Goal: Task Accomplishment & Management: Use online tool/utility

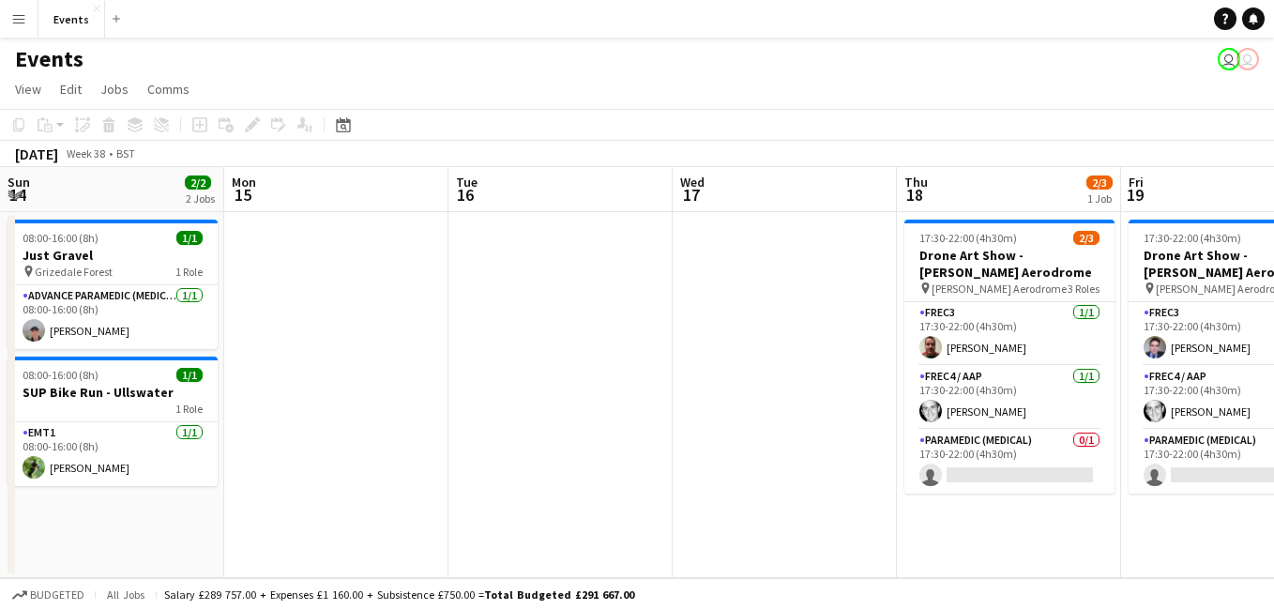
scroll to position [0, 708]
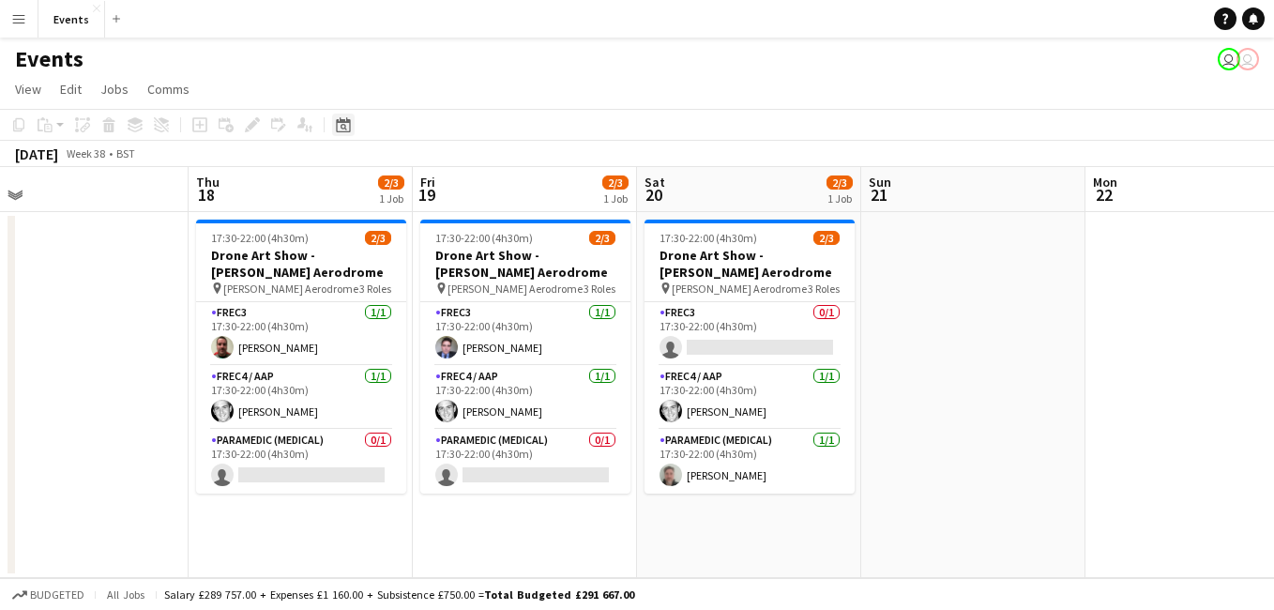
click at [337, 125] on icon at bounding box center [343, 124] width 14 height 15
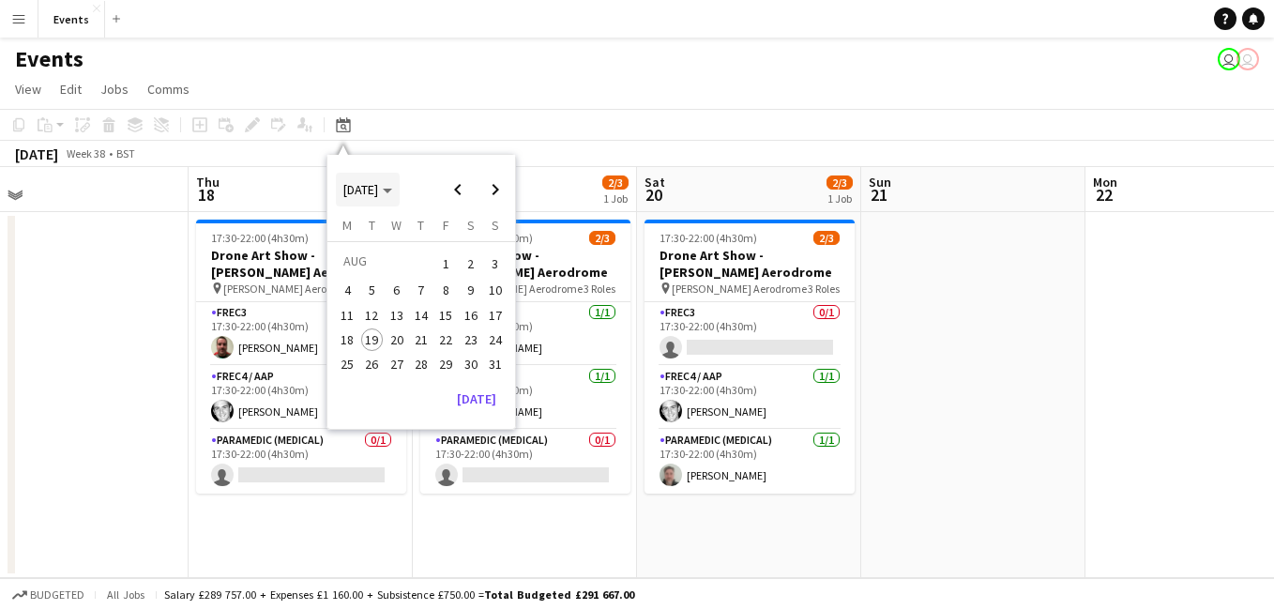
click at [378, 187] on span "[DATE]" at bounding box center [360, 189] width 35 height 17
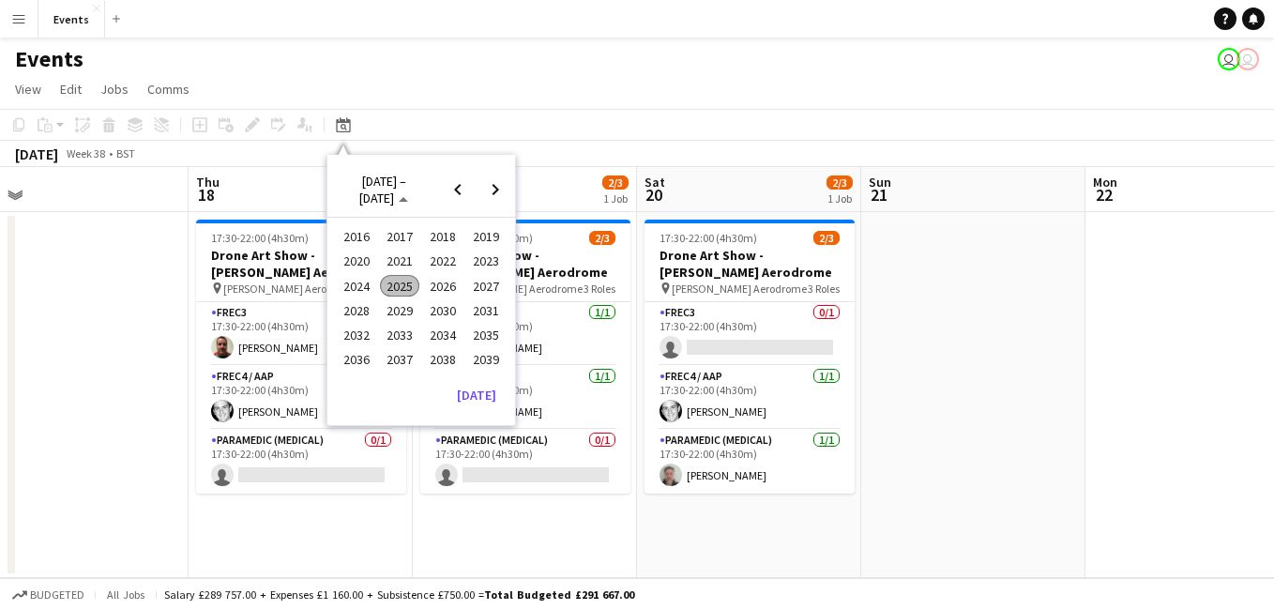
click at [407, 284] on span "2025" at bounding box center [399, 286] width 38 height 23
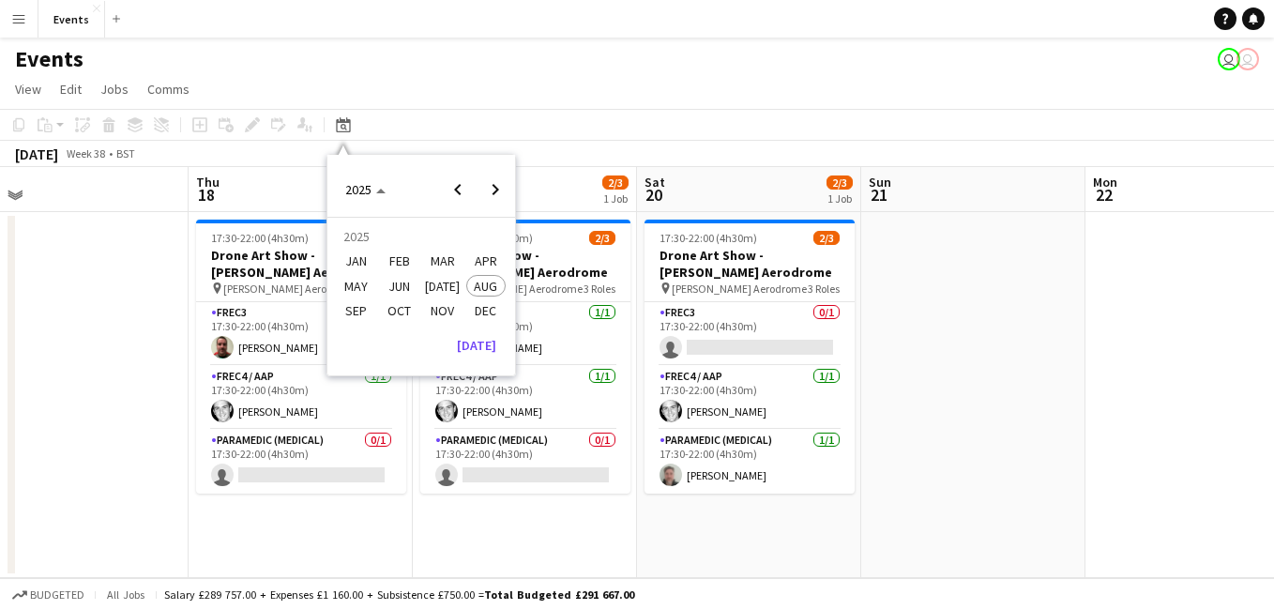
click at [401, 310] on span "OCT" at bounding box center [399, 310] width 38 height 23
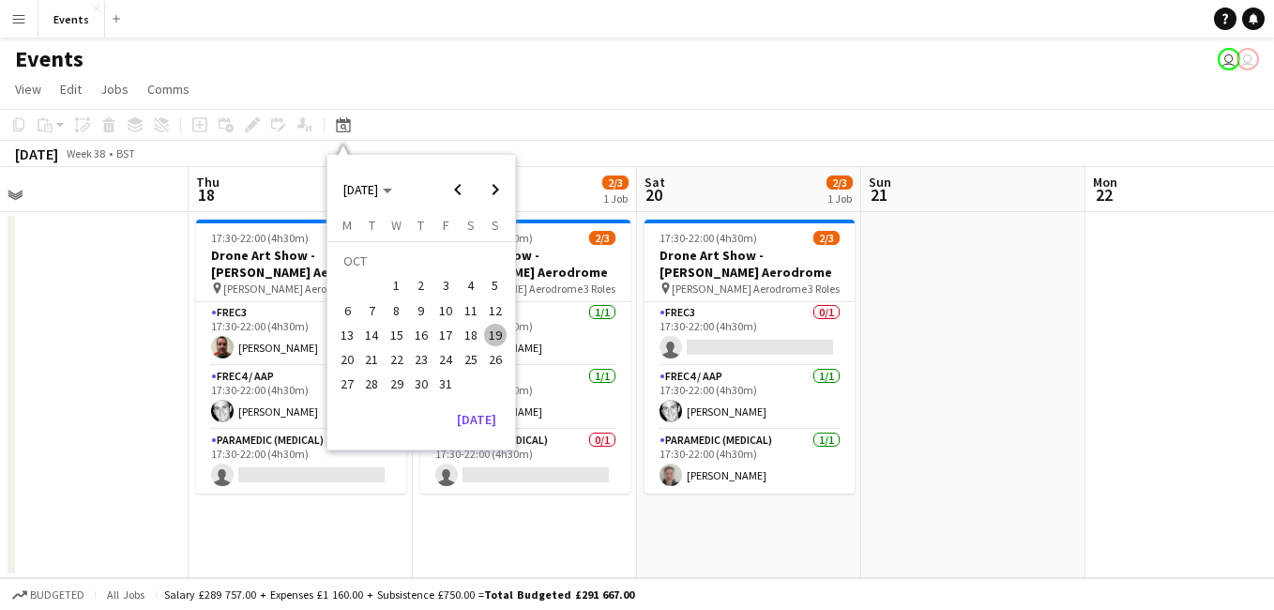
click at [446, 364] on span "24" at bounding box center [445, 359] width 23 height 23
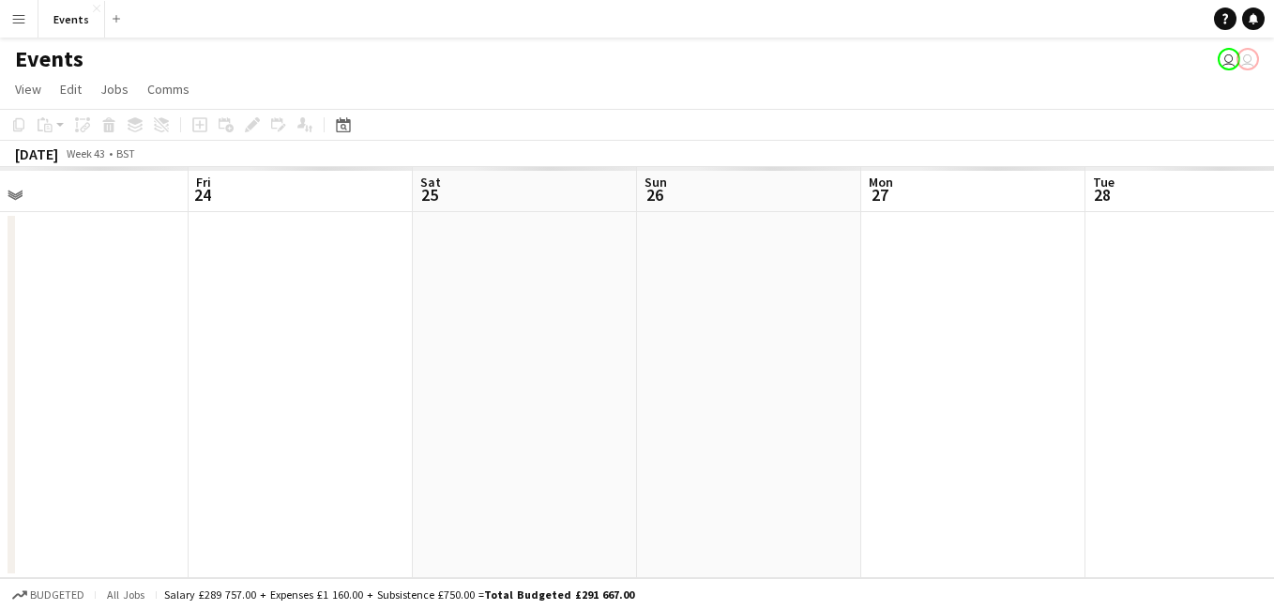
click at [413, 364] on app-date-cell at bounding box center [301, 395] width 224 height 366
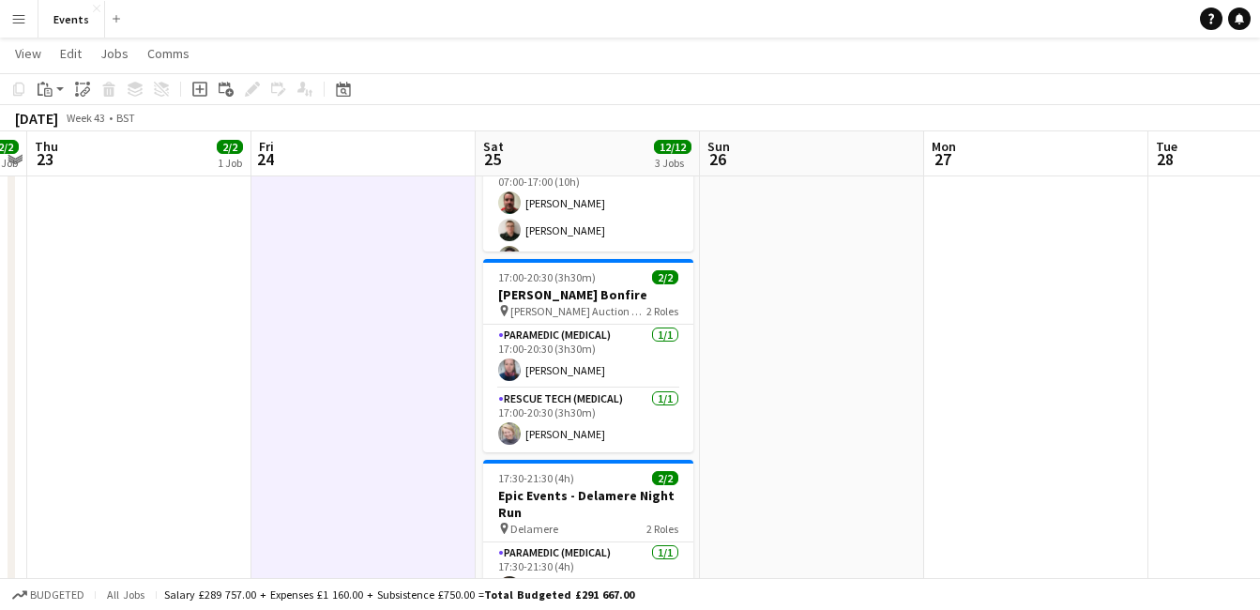
scroll to position [0, 0]
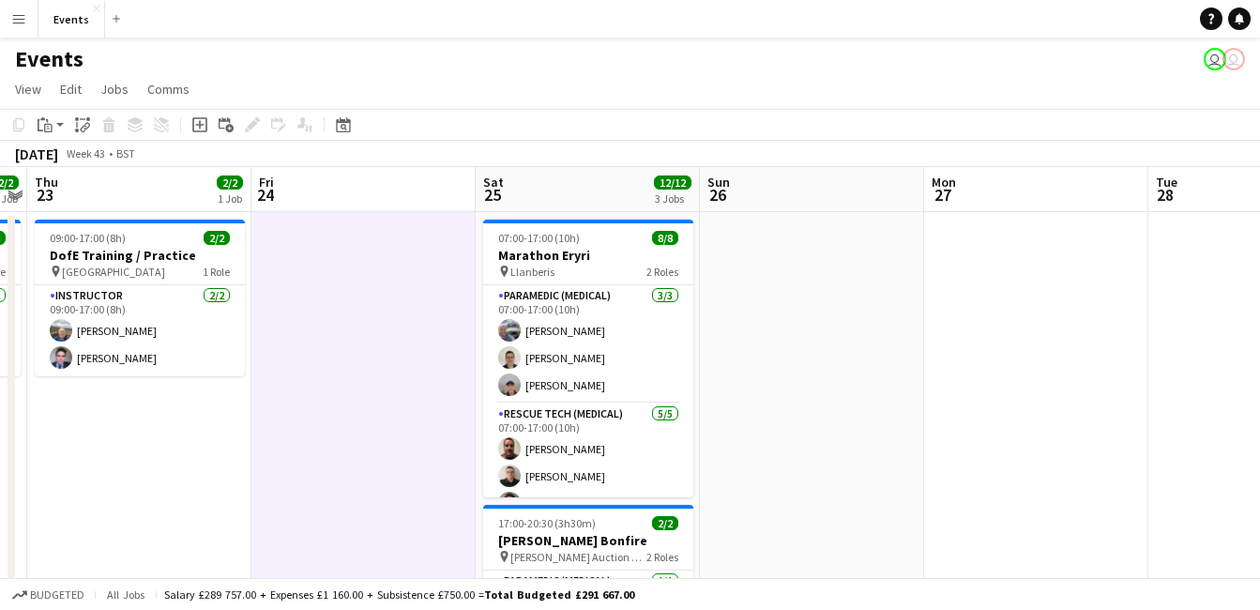
drag, startPoint x: 311, startPoint y: 312, endPoint x: 874, endPoint y: 296, distance: 563.0
click at [874, 296] on app-calendar-viewport "Mon 20 4/4 1 Job Tue 21 4/4 1 Job Wed 22 2/2 1 Job Thu 23 2/2 1 Job Fri 24 Sat …" at bounding box center [630, 561] width 1260 height 789
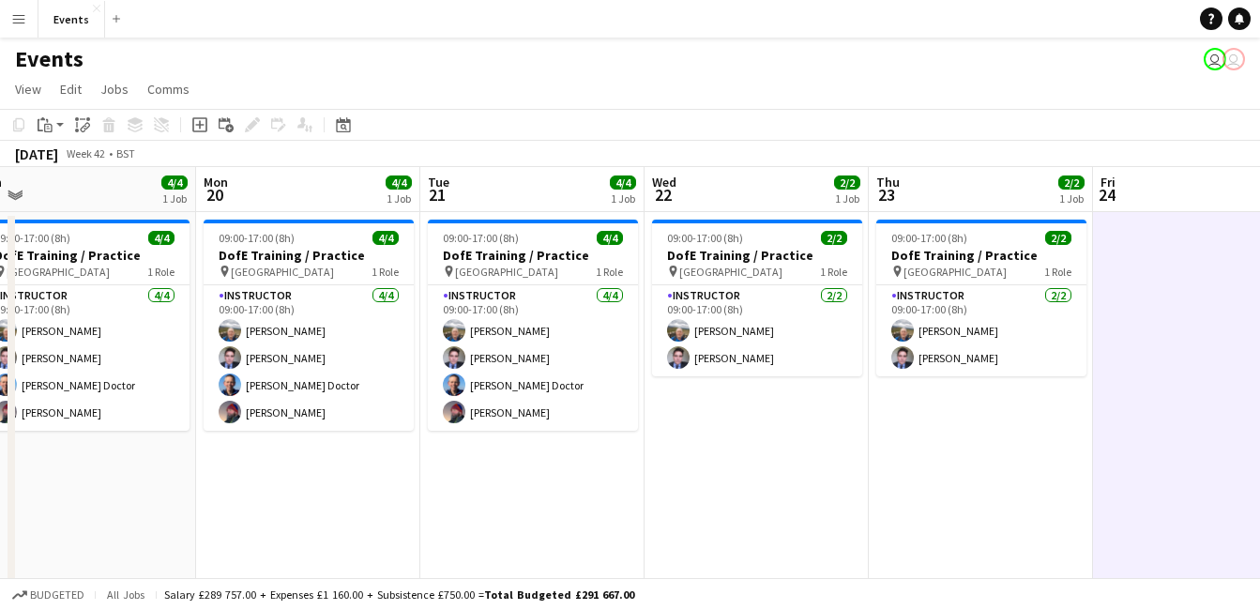
drag, startPoint x: 86, startPoint y: 491, endPoint x: 812, endPoint y: 559, distance: 729.2
click at [812, 559] on app-calendar-viewport "Fri 17 Sat 18 2/2 1 Job Sun 19 4/4 1 Job Mon 20 4/4 1 Job Tue 21 4/4 1 Job Wed …" at bounding box center [630, 561] width 1260 height 789
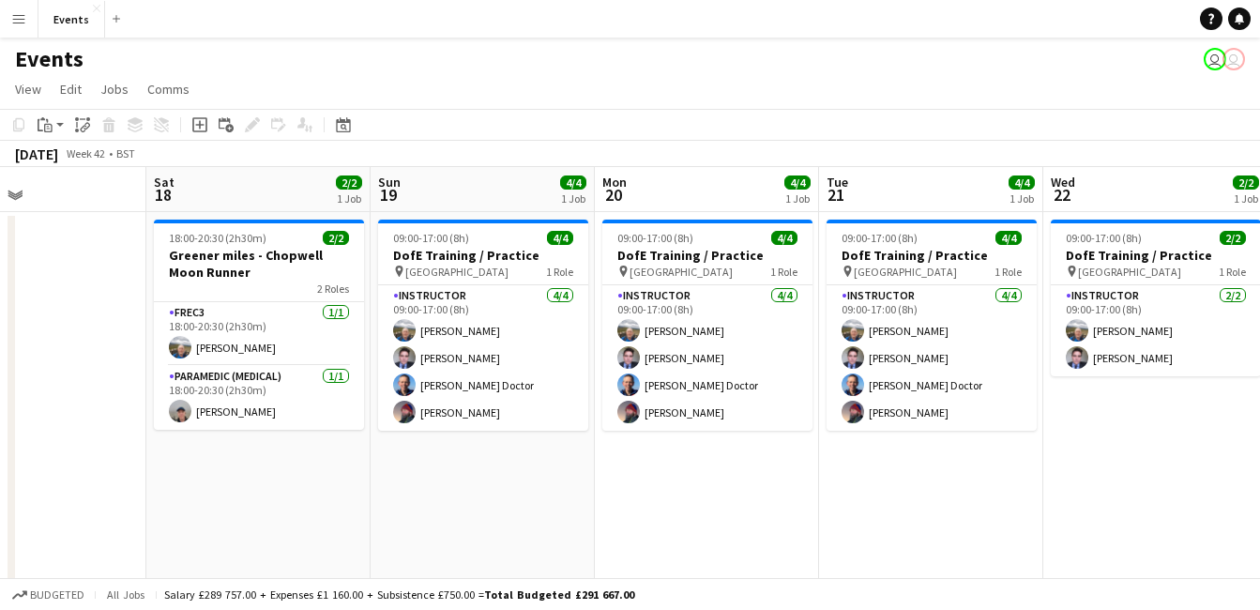
scroll to position [0, 525]
drag, startPoint x: 176, startPoint y: 494, endPoint x: 131, endPoint y: 644, distance: 156.7
click at [131, 609] on html "Menu Boards Boards Boards All jobs Status Workforce Workforce My Workforce Recr…" at bounding box center [630, 494] width 1260 height 988
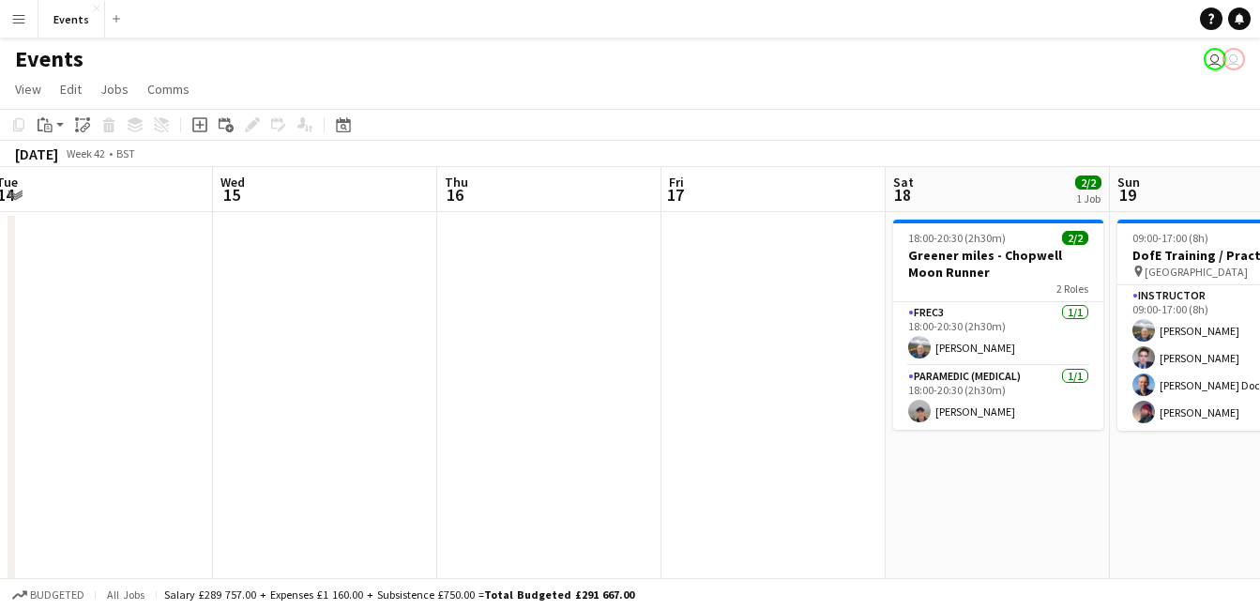
drag, startPoint x: 163, startPoint y: 569, endPoint x: 868, endPoint y: 502, distance: 707.6
click at [868, 502] on app-calendar-viewport "Sun 12 3/3 3 Jobs Mon 13 Tue 14 Wed 15 Thu 16 Fri 17 Sat 18 2/2 1 Job Sun 19 4/…" at bounding box center [630, 561] width 1260 height 789
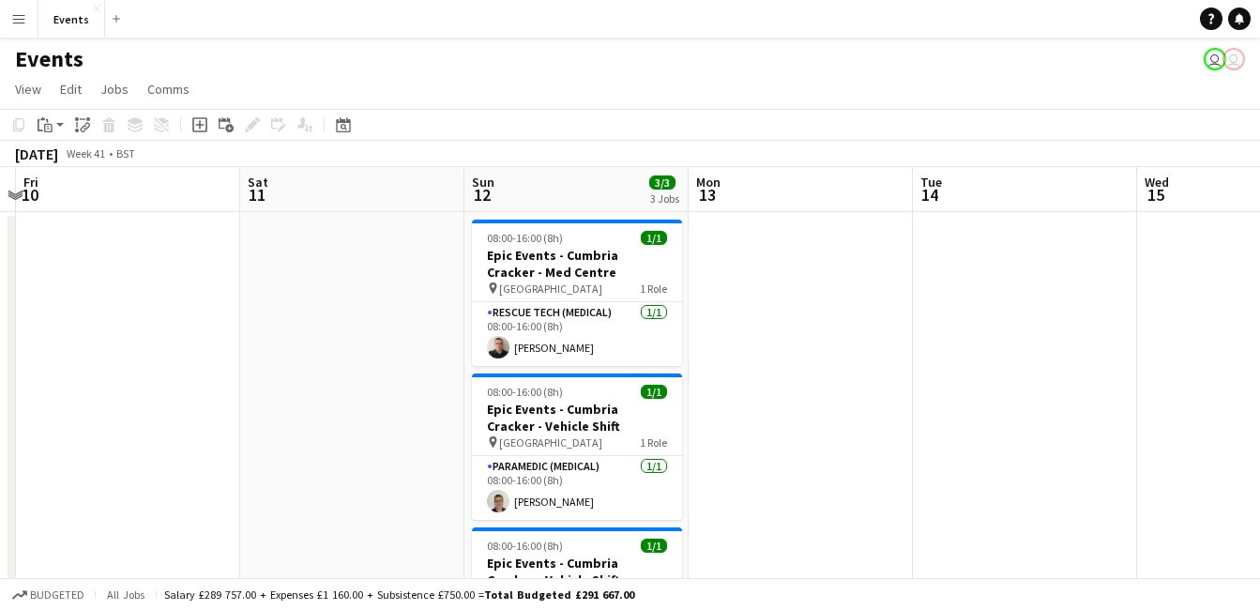
drag, startPoint x: 1095, startPoint y: 417, endPoint x: 908, endPoint y: 397, distance: 188.7
click at [1107, 415] on app-calendar-viewport "Wed 8 Thu 9 Fri 10 Sat 11 Sun 12 3/3 3 Jobs Mon 13 Tue 14 Wed 15 Thu 16 Fri 17 …" at bounding box center [630, 561] width 1260 height 789
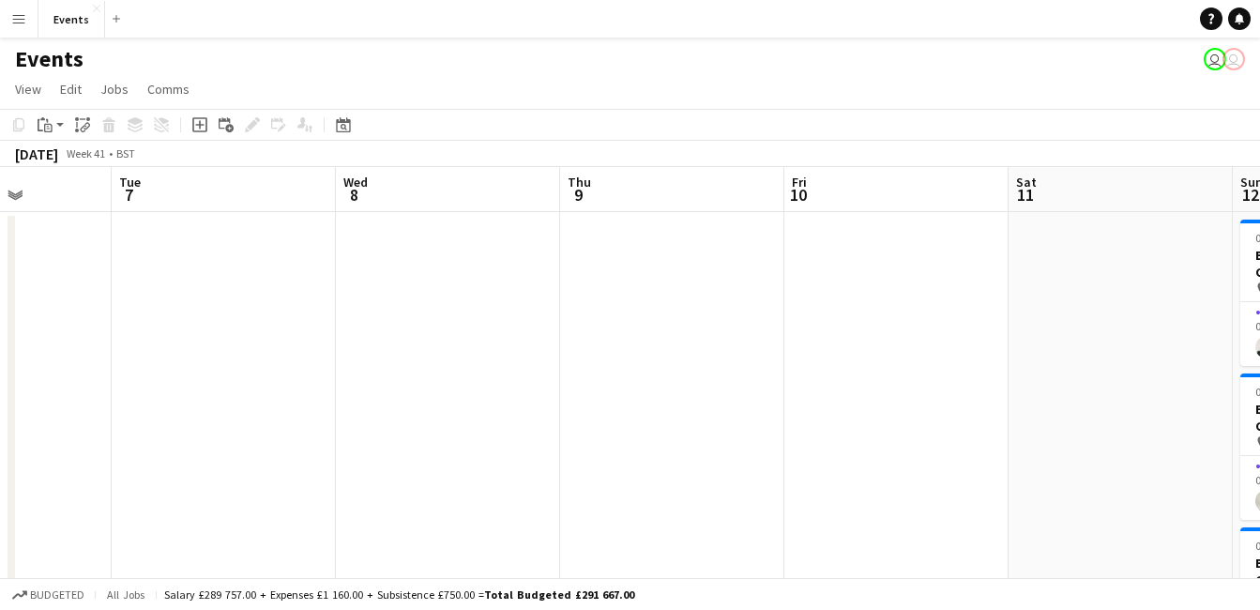
drag, startPoint x: 999, startPoint y: 398, endPoint x: 1054, endPoint y: 400, distance: 55.4
click at [1068, 396] on app-calendar-viewport "Sun 5 Mon 6 Tue 7 Wed 8 Thu 9 Fri 10 Sat 11 Sun 12 3/3 3 Jobs Mon 13 Tue 14 Wed…" at bounding box center [630, 561] width 1260 height 789
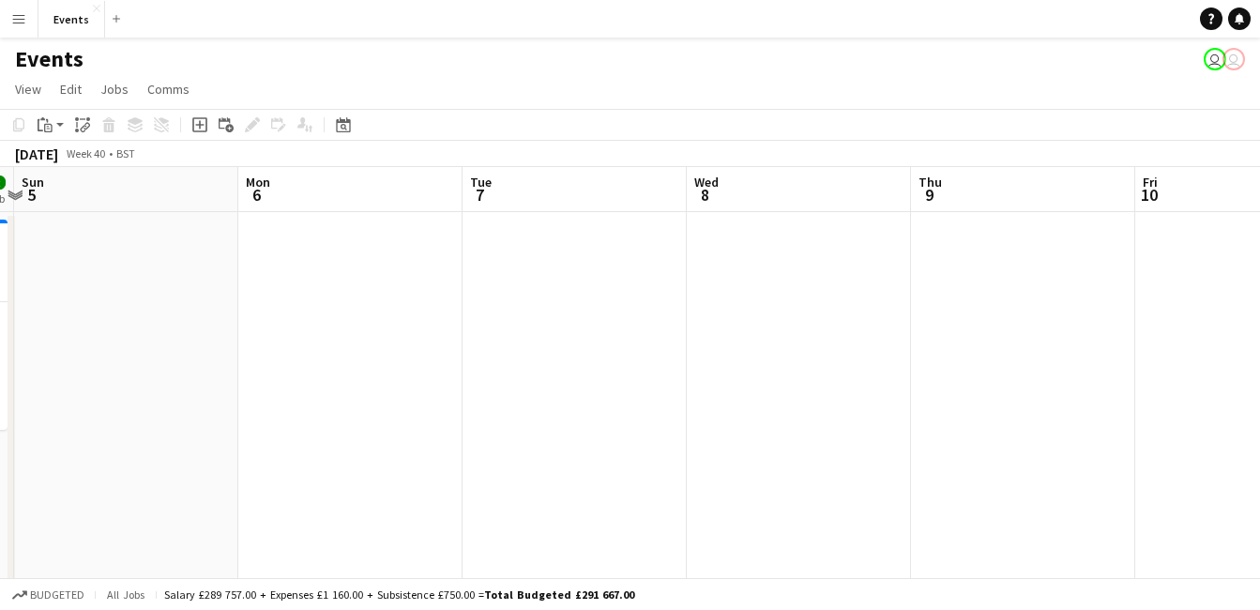
drag, startPoint x: 855, startPoint y: 349, endPoint x: 1100, endPoint y: 352, distance: 244.8
click at [1260, 361] on html "Menu Boards Boards Boards All jobs Status Workforce Workforce My Workforce Recr…" at bounding box center [630, 494] width 1260 height 988
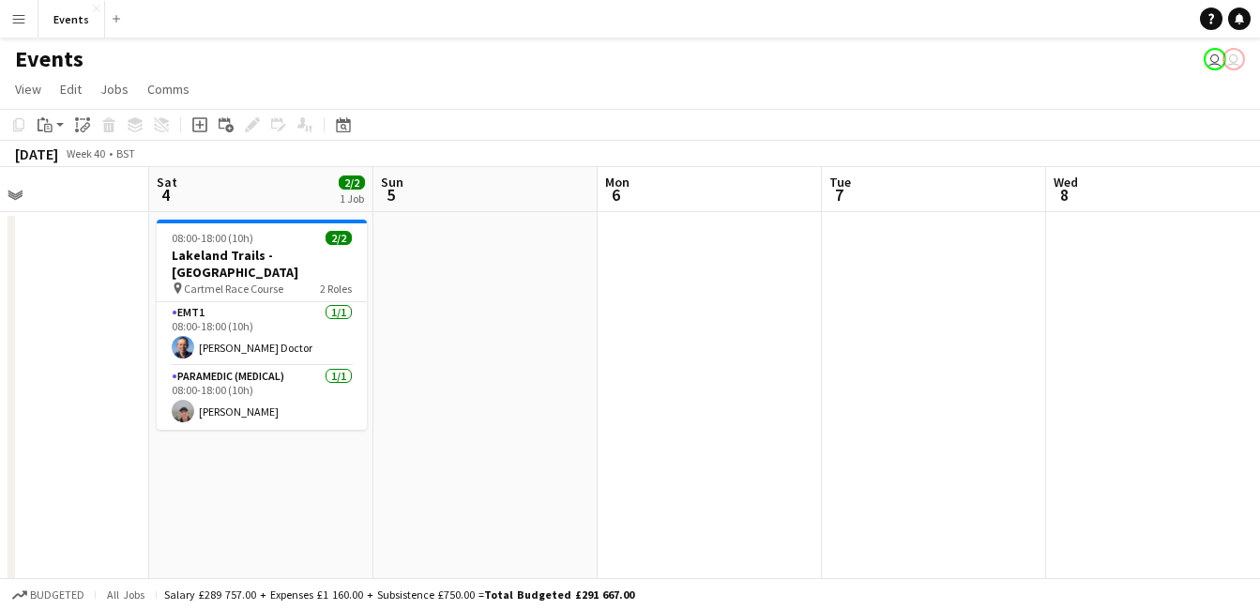
drag, startPoint x: 516, startPoint y: 354, endPoint x: 1209, endPoint y: 326, distance: 693.7
click at [1260, 341] on html "Menu Boards Boards Boards All jobs Status Workforce Workforce My Workforce Recr…" at bounding box center [630, 494] width 1260 height 988
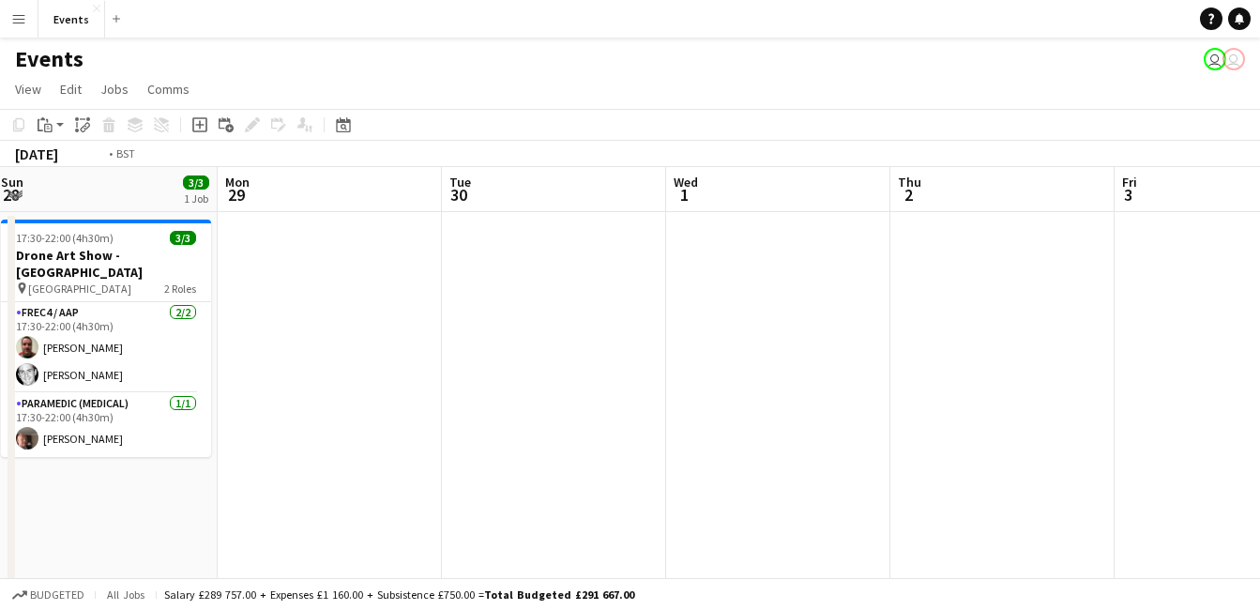
drag, startPoint x: 353, startPoint y: 374, endPoint x: 549, endPoint y: 310, distance: 206.1
click at [1196, 373] on app-calendar-viewport "Sat 27 3/3 1 Job Sun 28 3/3 1 Job Mon 29 Tue 30 Wed 1 Thu 2 Fri 3 Sat 4 2/2 1 J…" at bounding box center [630, 561] width 1260 height 789
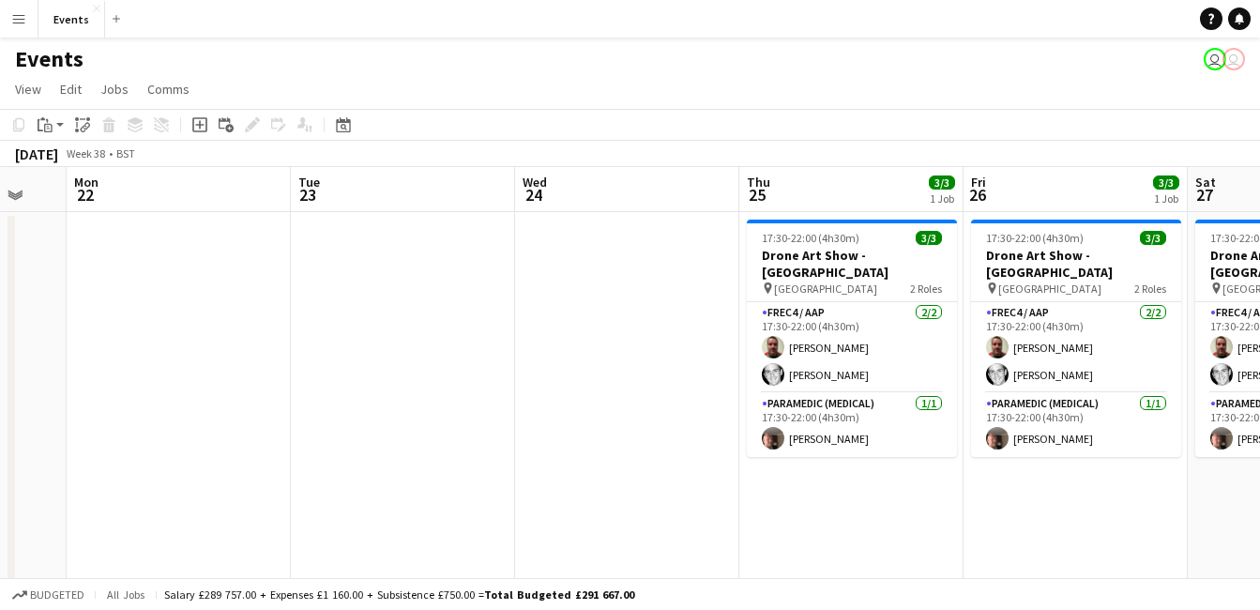
drag, startPoint x: 555, startPoint y: 371, endPoint x: 959, endPoint y: 413, distance: 406.3
click at [1067, 391] on app-calendar-viewport "Sat 20 2/3 1 Job Sun 21 Mon 22 Tue 23 Wed 24 Thu 25 3/3 1 Job Fri 26 3/3 1 Job …" at bounding box center [630, 561] width 1260 height 789
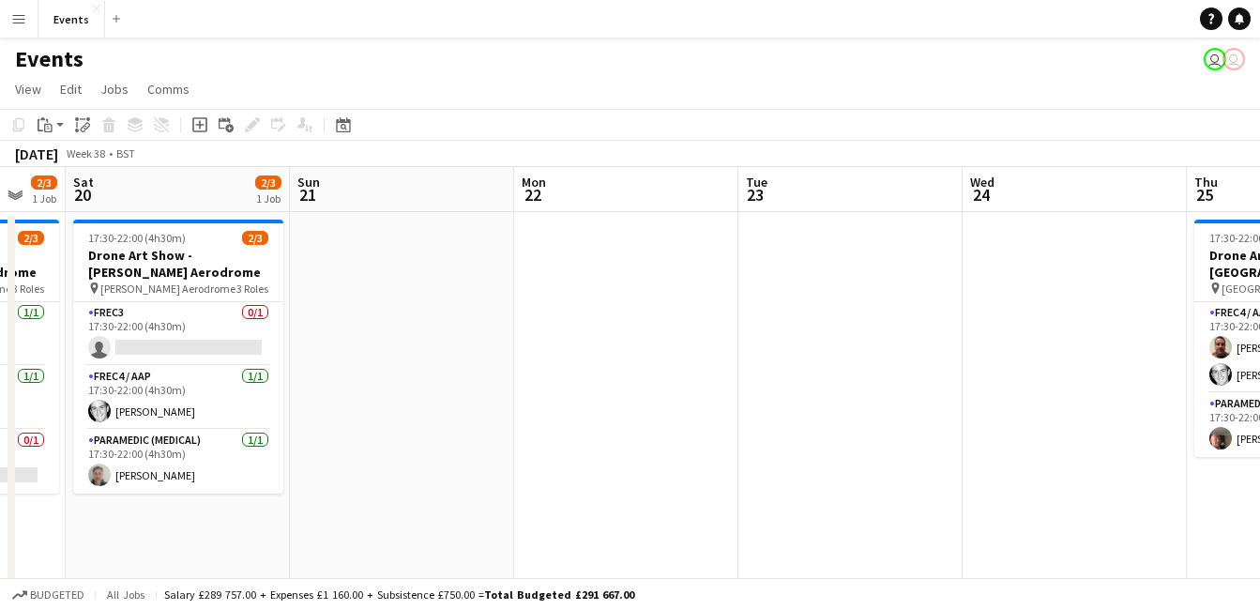
scroll to position [0, 422]
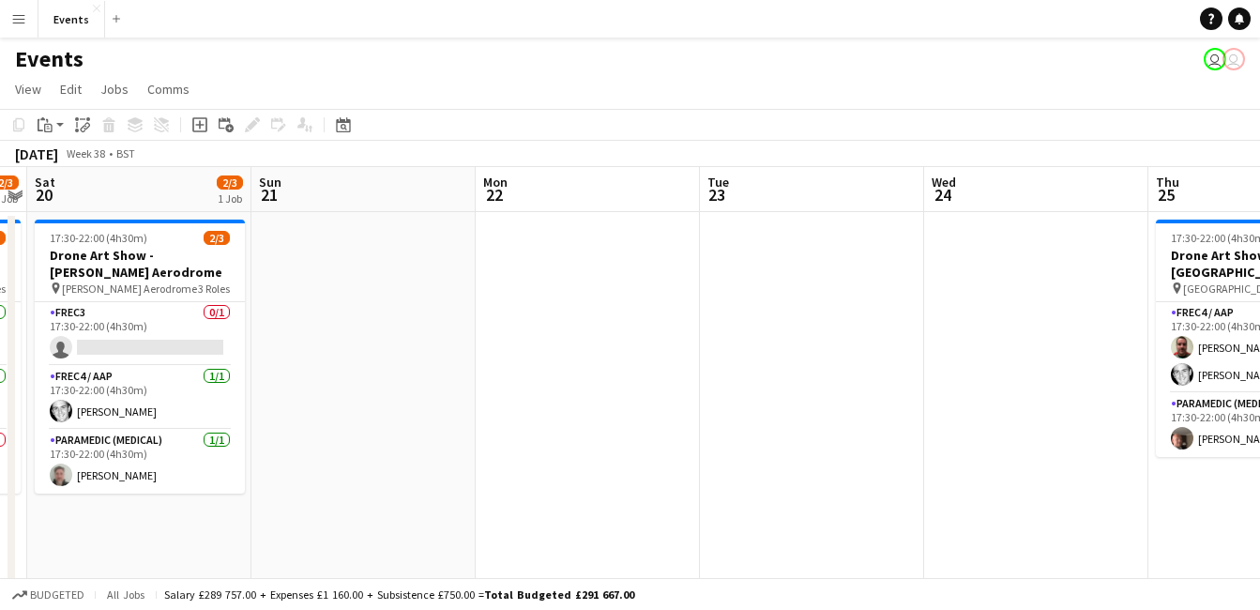
drag, startPoint x: 326, startPoint y: 441, endPoint x: 1184, endPoint y: 491, distance: 858.7
click at [1184, 491] on app-calendar-viewport "Thu 18 2/3 1 Job Fri 19 2/3 1 Job Sat 20 2/3 1 Job Sun 21 Mon 22 Tue 23 Wed 24 …" at bounding box center [630, 561] width 1260 height 789
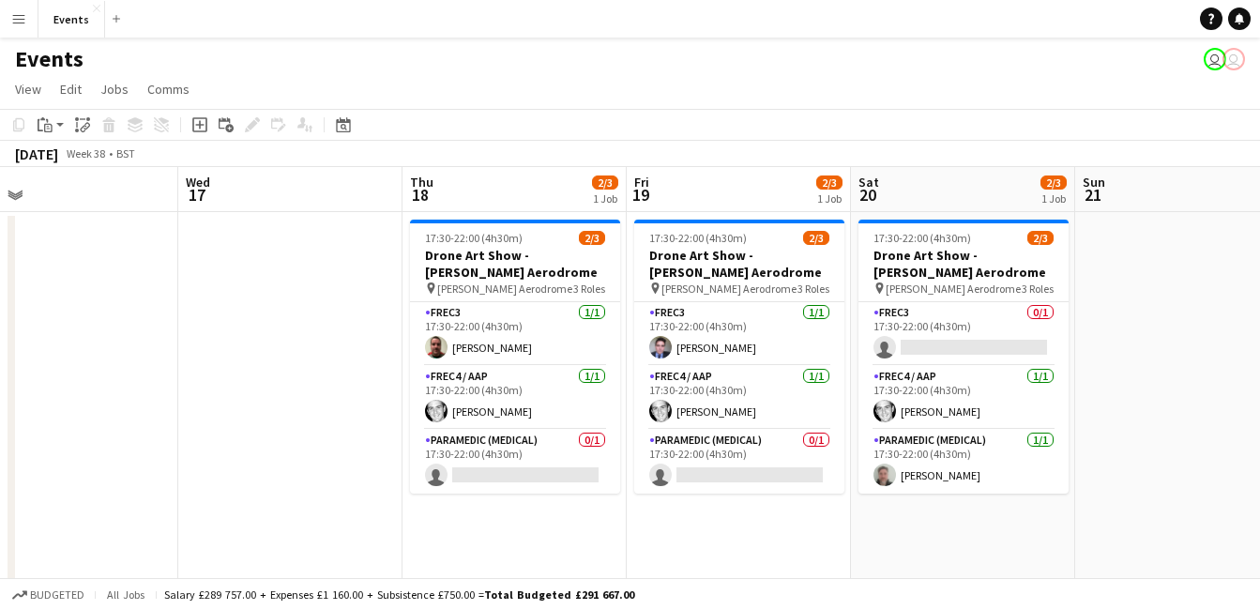
scroll to position [0, 718]
drag, startPoint x: 291, startPoint y: 544, endPoint x: 528, endPoint y: 440, distance: 259.1
click at [528, 440] on app-calendar-viewport "Sat 13 12/12 3 Jobs Sun 14 2/2 2 Jobs Mon 15 Tue 16 Wed 17 Thu 18 2/3 1 Job Fri…" at bounding box center [630, 603] width 1260 height 872
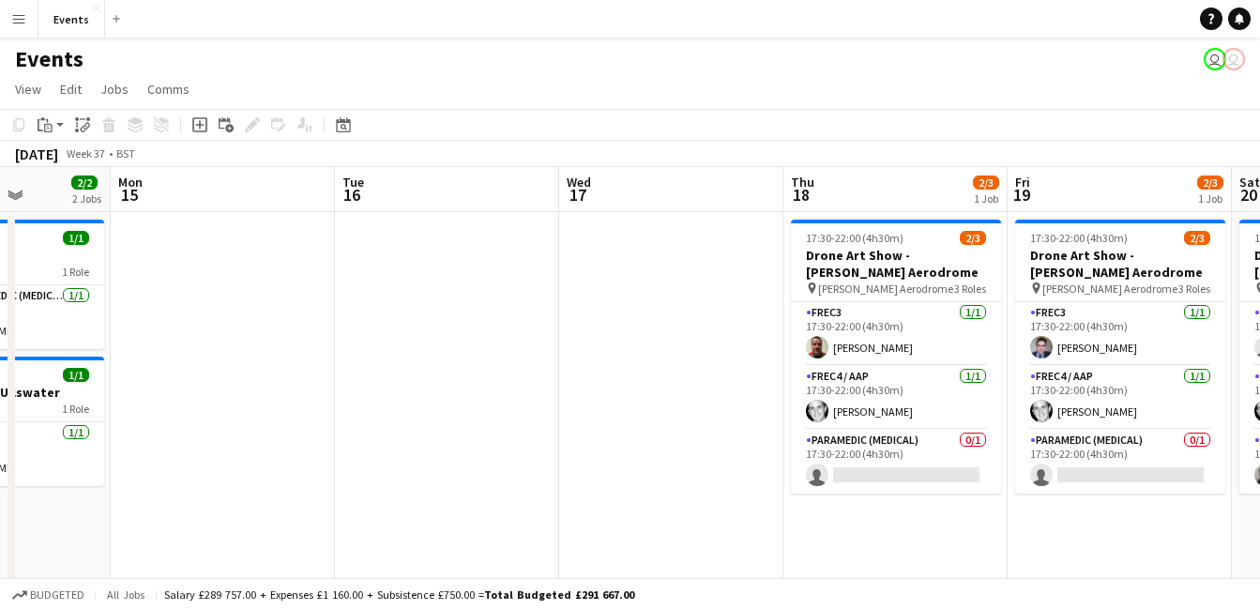
drag, startPoint x: 420, startPoint y: 461, endPoint x: 927, endPoint y: 488, distance: 507.2
click at [927, 488] on app-calendar-viewport "Sat 13 12/12 3 Jobs Sun 14 2/2 2 Jobs Mon 15 Tue 16 Wed 17 Thu 18 2/3 1 Job Fri…" at bounding box center [630, 603] width 1260 height 872
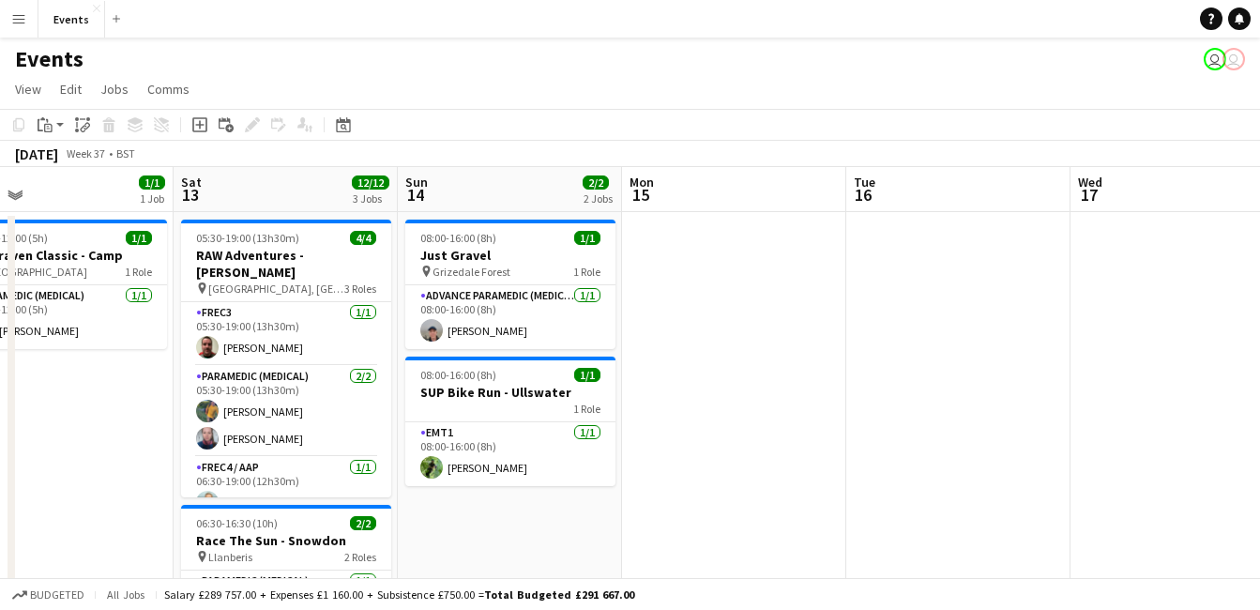
drag, startPoint x: 735, startPoint y: 450, endPoint x: 954, endPoint y: 452, distance: 218.5
click at [986, 451] on app-calendar-viewport "Wed 10 Thu 11 4/4 2 Jobs Fri 12 1/1 1 Job Sat 13 12/12 3 Jobs Sun 14 2/2 2 Jobs…" at bounding box center [630, 603] width 1260 height 872
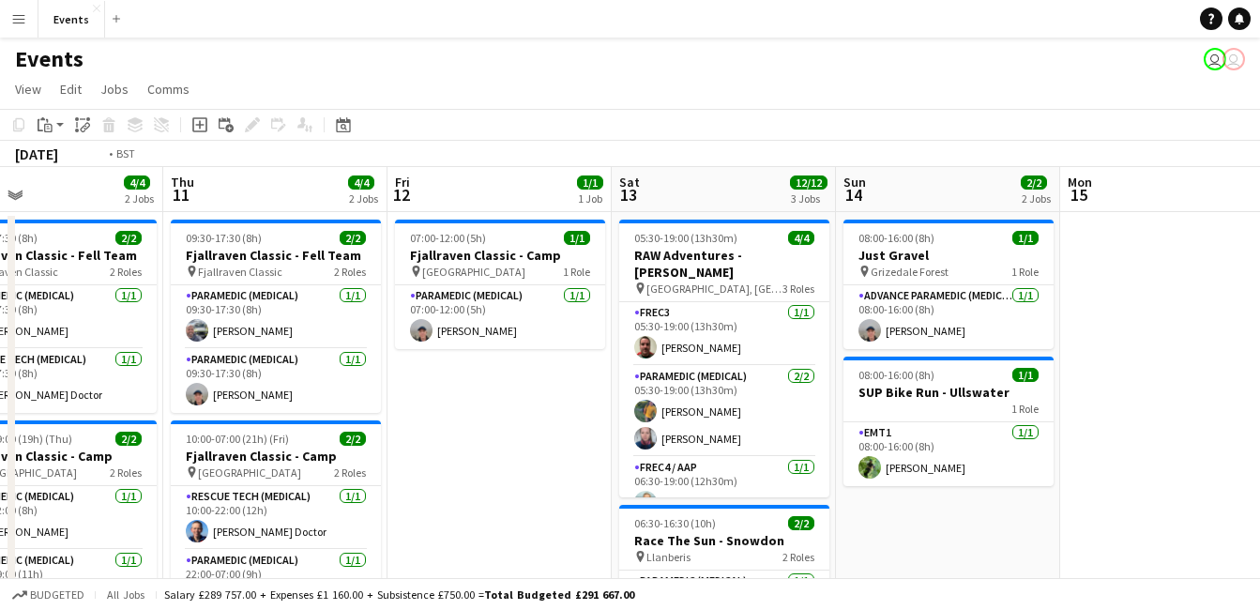
drag, startPoint x: 499, startPoint y: 448, endPoint x: 755, endPoint y: 456, distance: 256.2
click at [755, 456] on app-calendar-viewport "Mon 8 2/2 1 Job Tue 9 4/4 2 Jobs Wed 10 4/4 2 Jobs Thu 11 4/4 2 Jobs Fri 12 1/1…" at bounding box center [630, 603] width 1260 height 872
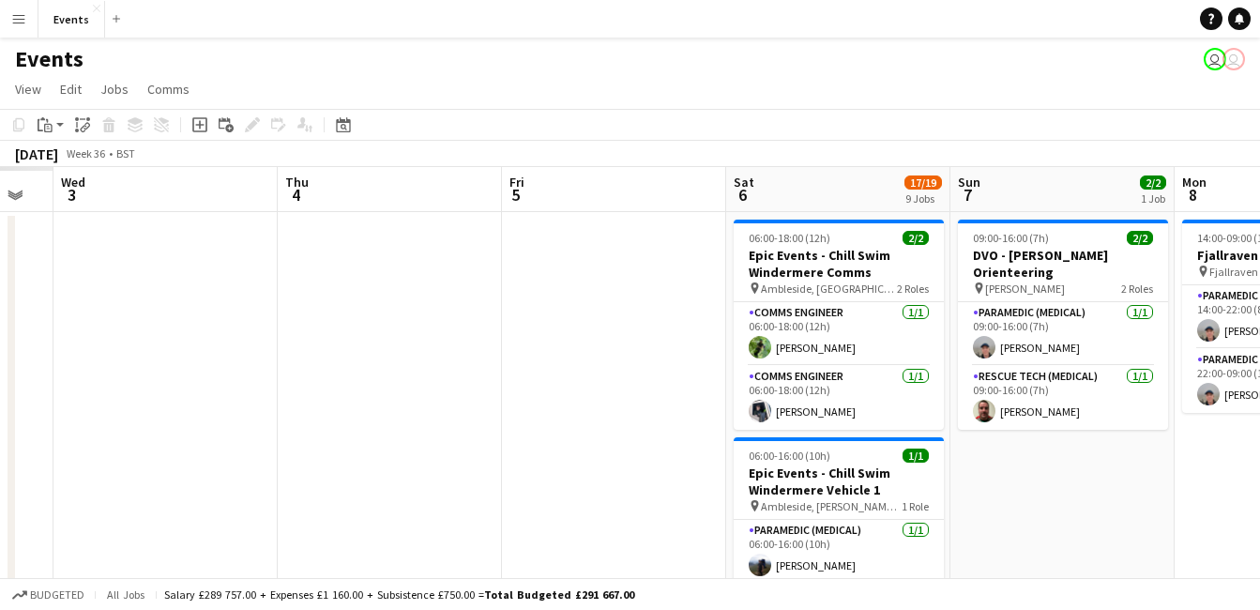
drag, startPoint x: 289, startPoint y: 427, endPoint x: 1010, endPoint y: 448, distance: 721.6
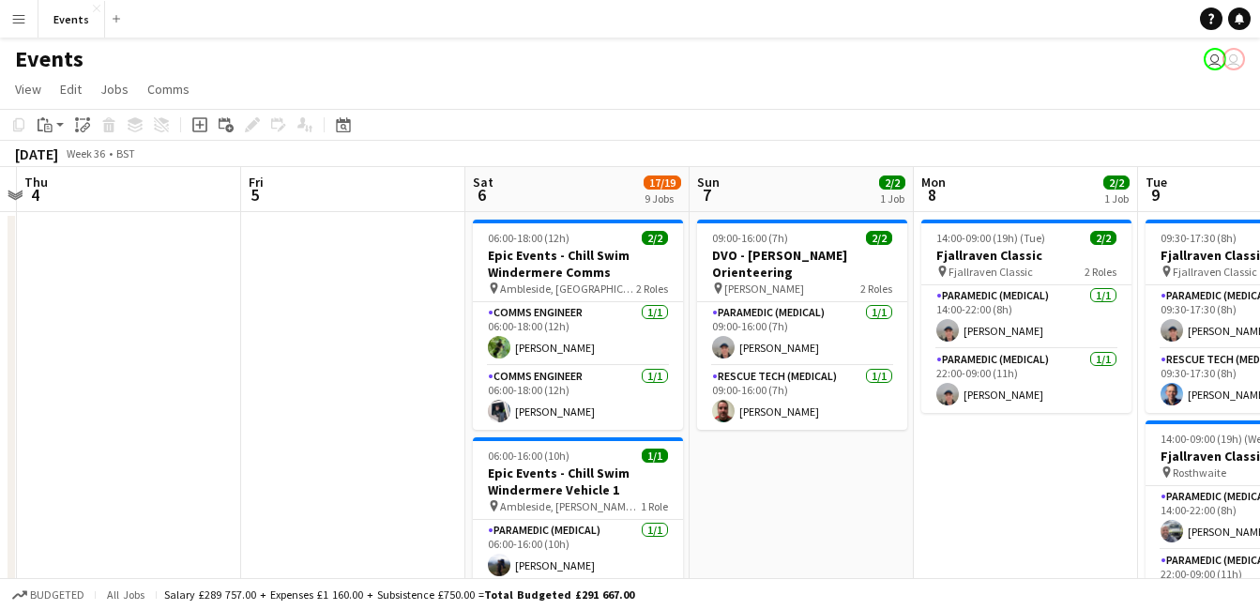
drag, startPoint x: 368, startPoint y: 392, endPoint x: 112, endPoint y: 438, distance: 260.1
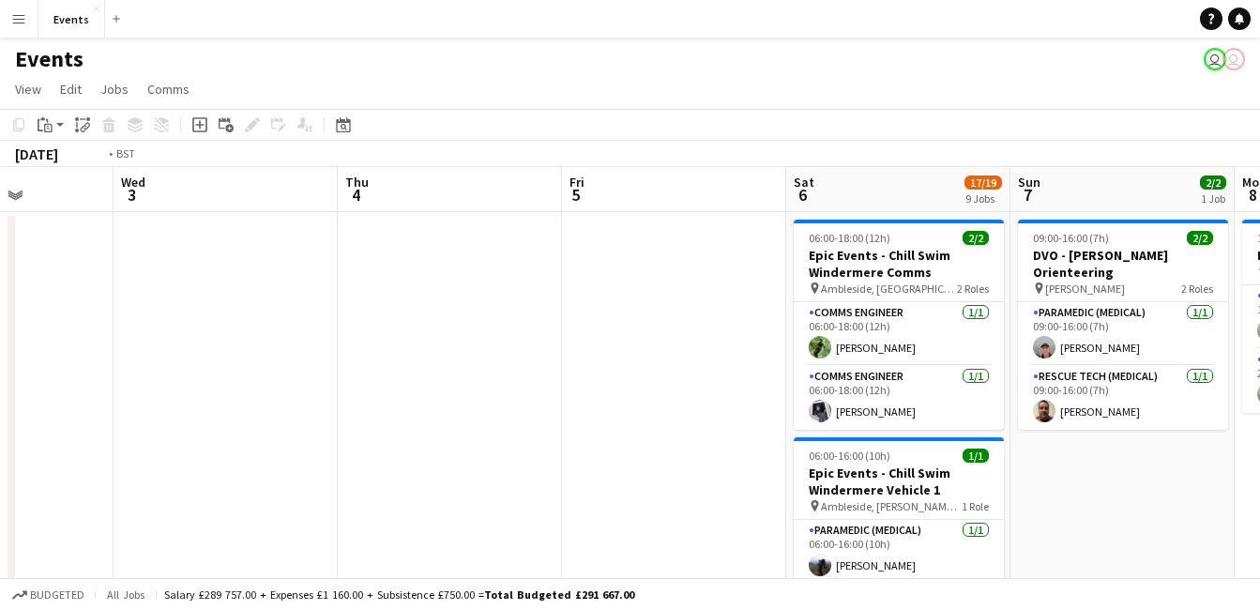
drag, startPoint x: 136, startPoint y: 424, endPoint x: 1125, endPoint y: 395, distance: 989.0
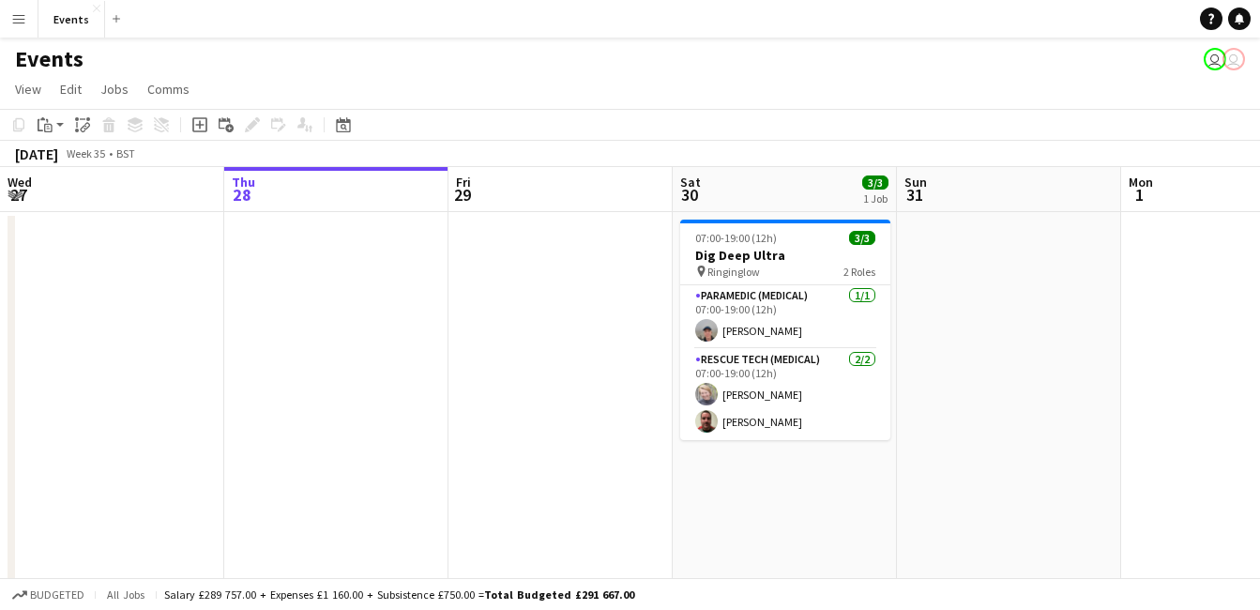
drag, startPoint x: 791, startPoint y: 387, endPoint x: 1132, endPoint y: 412, distance: 342.3
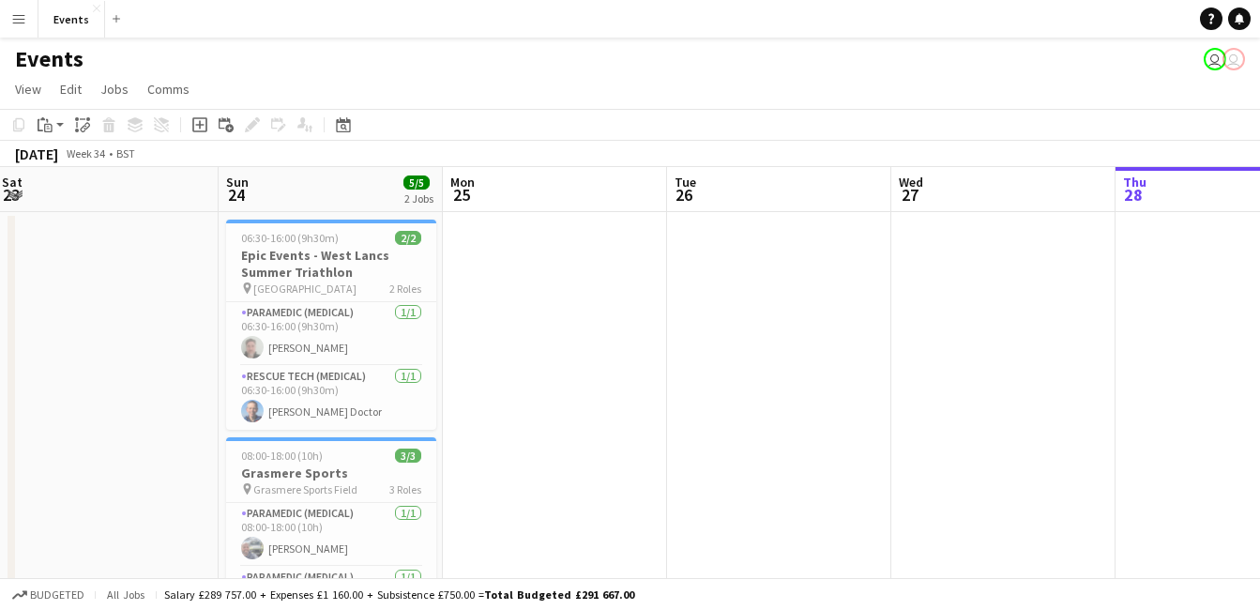
drag, startPoint x: 271, startPoint y: 408, endPoint x: 1153, endPoint y: 439, distance: 882.2
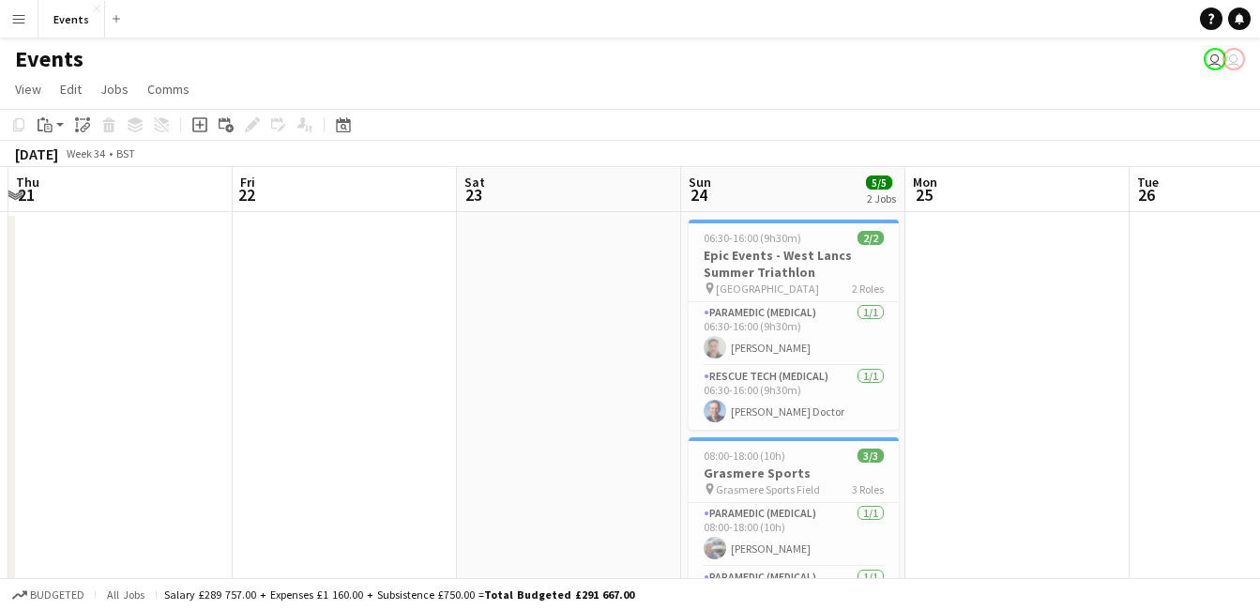
drag, startPoint x: 468, startPoint y: 390, endPoint x: 934, endPoint y: 400, distance: 466.3
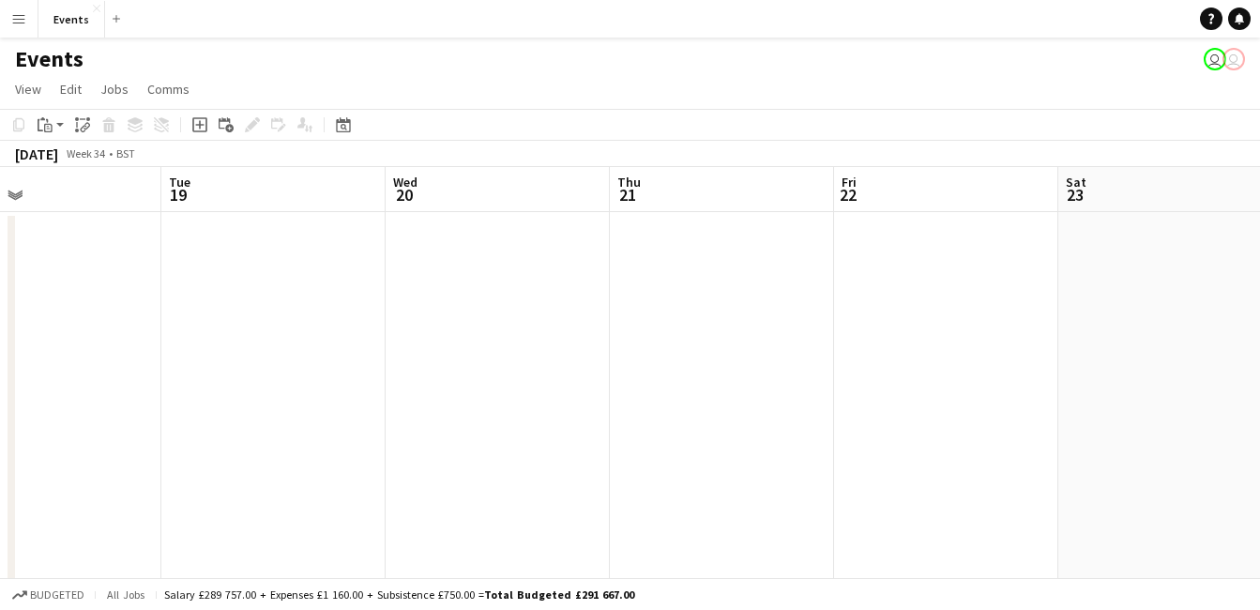
drag, startPoint x: 202, startPoint y: 412, endPoint x: 803, endPoint y: 458, distance: 603.0
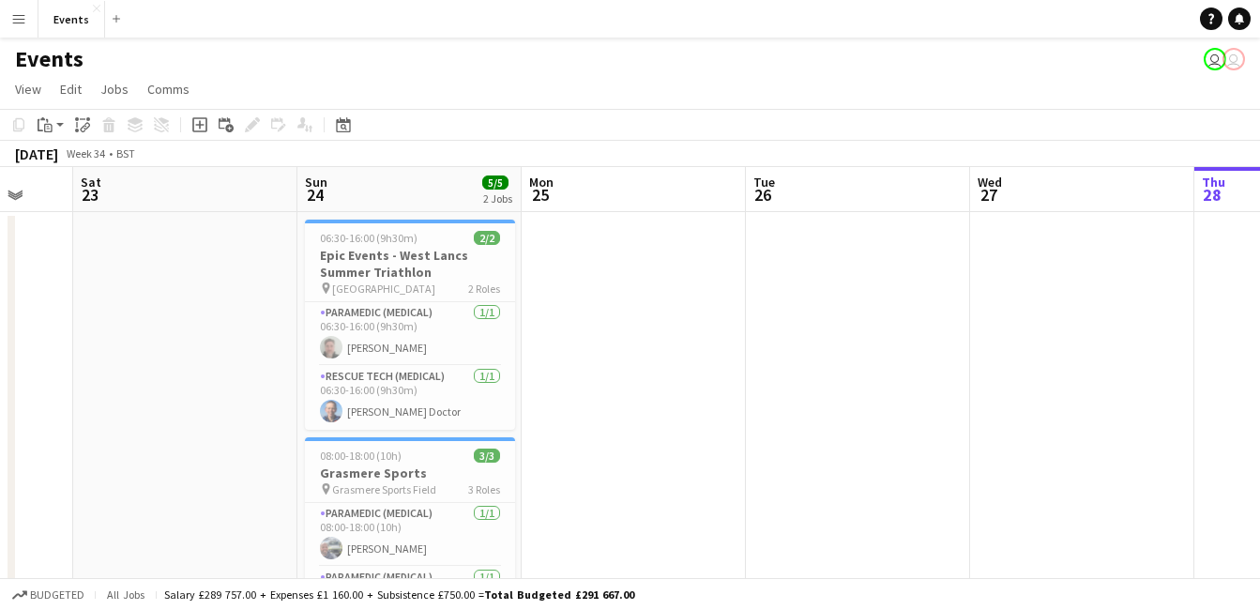
scroll to position [0, 680]
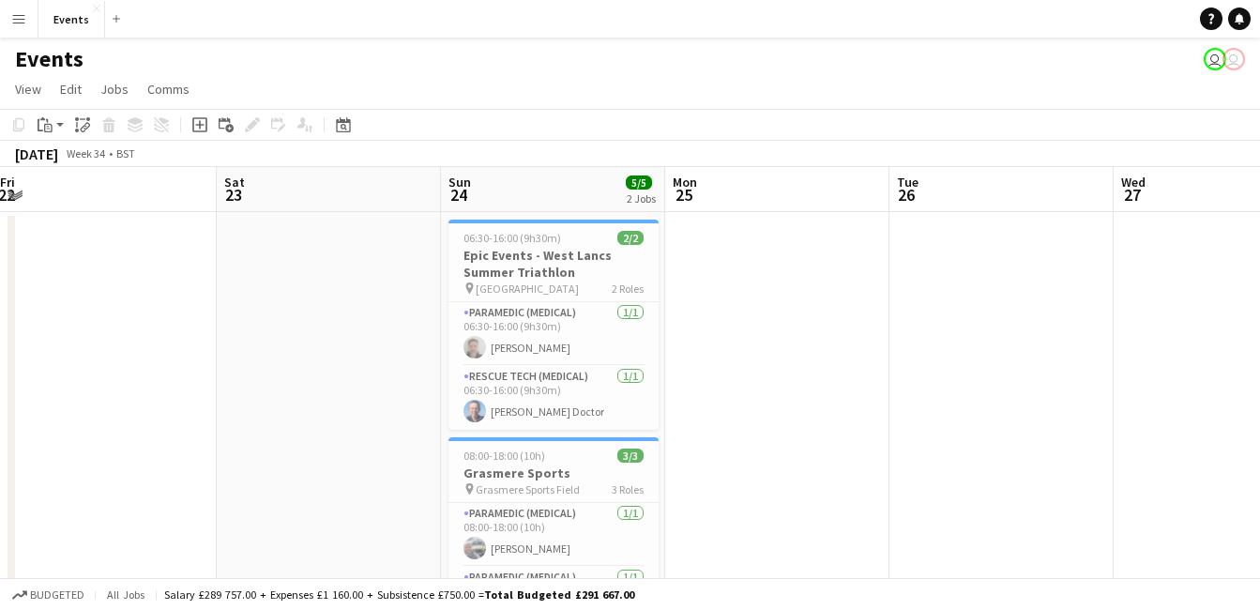
drag, startPoint x: 875, startPoint y: 432, endPoint x: 0, endPoint y: 391, distance: 876.0
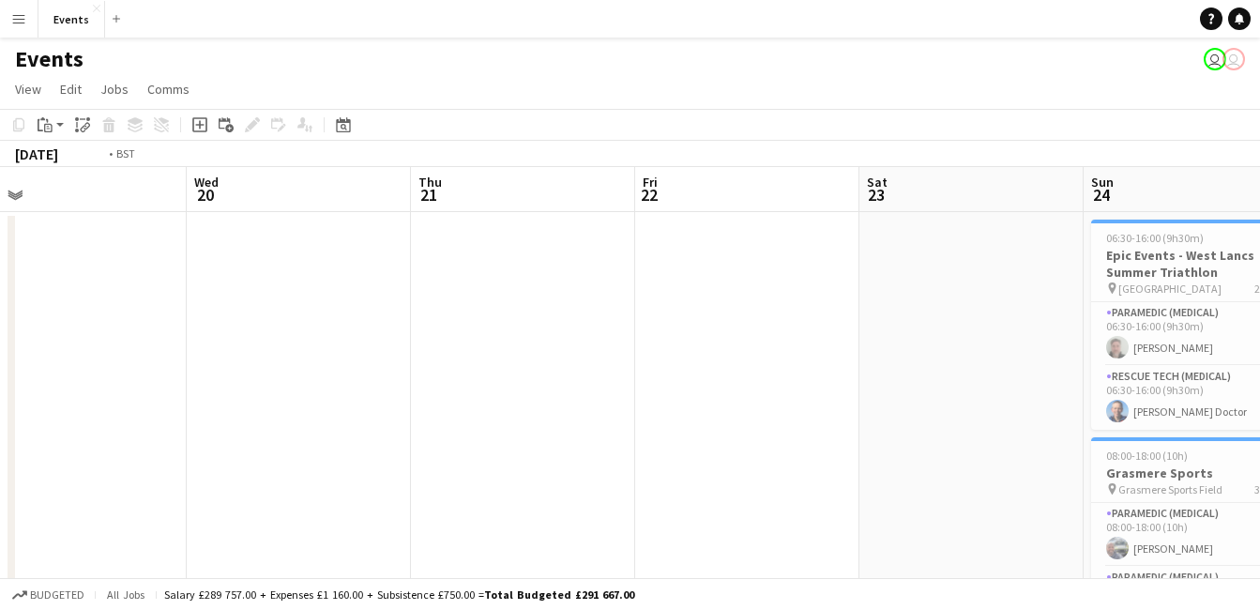
drag, startPoint x: 524, startPoint y: 360, endPoint x: 1201, endPoint y: 411, distance: 678.1
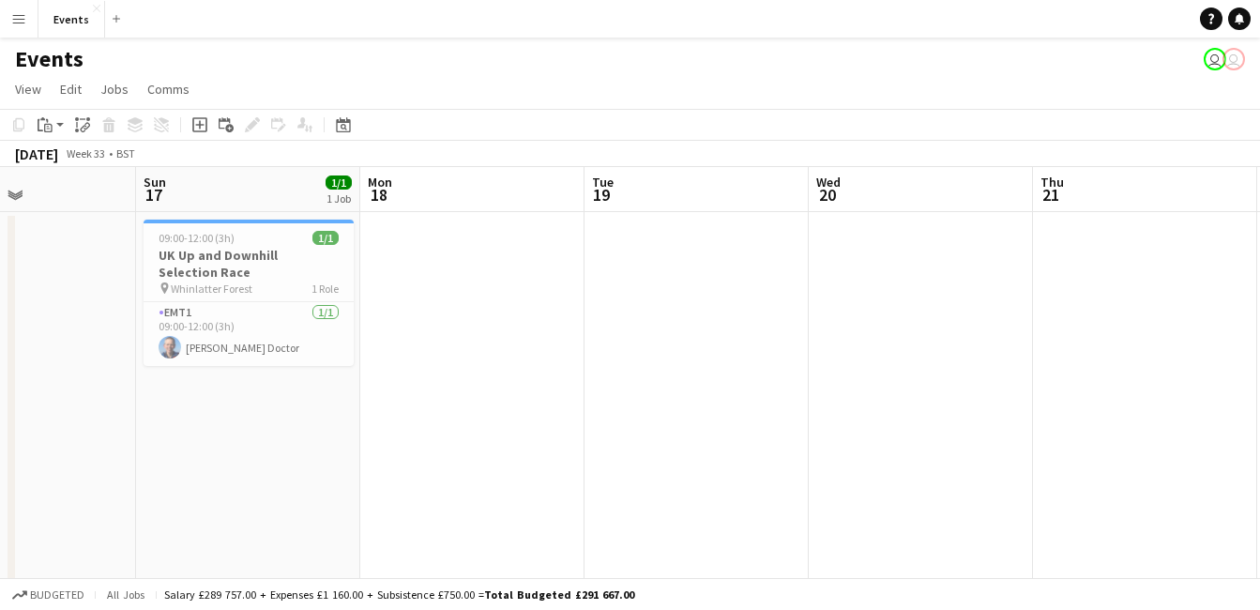
drag, startPoint x: 408, startPoint y: 393, endPoint x: 1076, endPoint y: 421, distance: 668.4
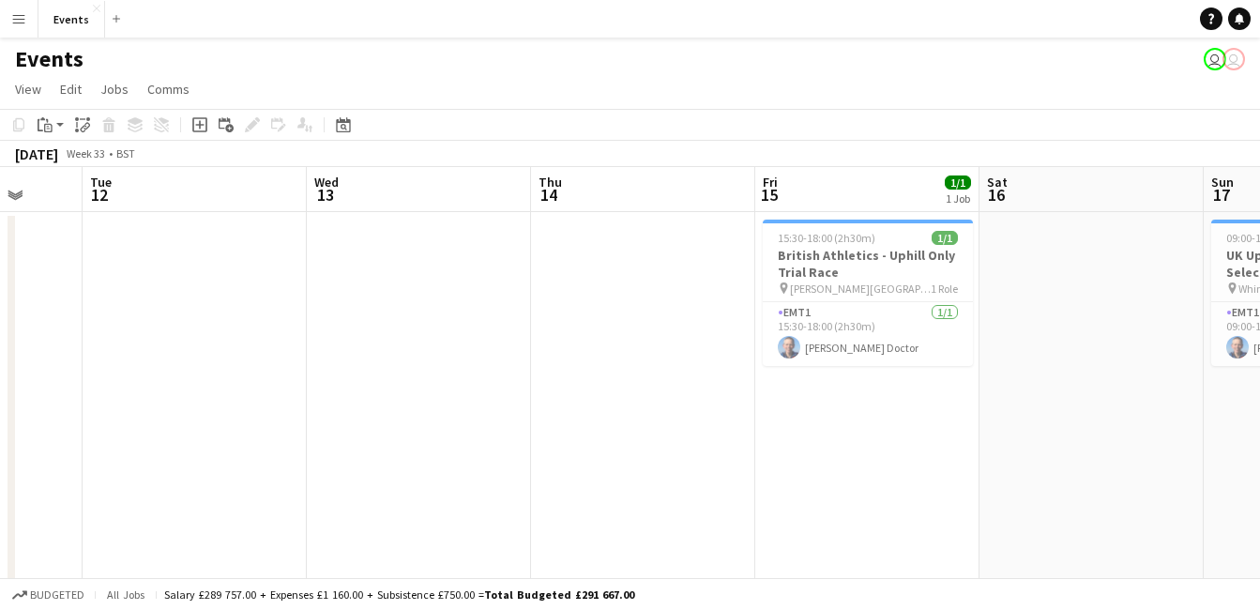
drag, startPoint x: 348, startPoint y: 428, endPoint x: 788, endPoint y: 489, distance: 444.1
drag, startPoint x: 733, startPoint y: 447, endPoint x: 1206, endPoint y: 469, distance: 473.2
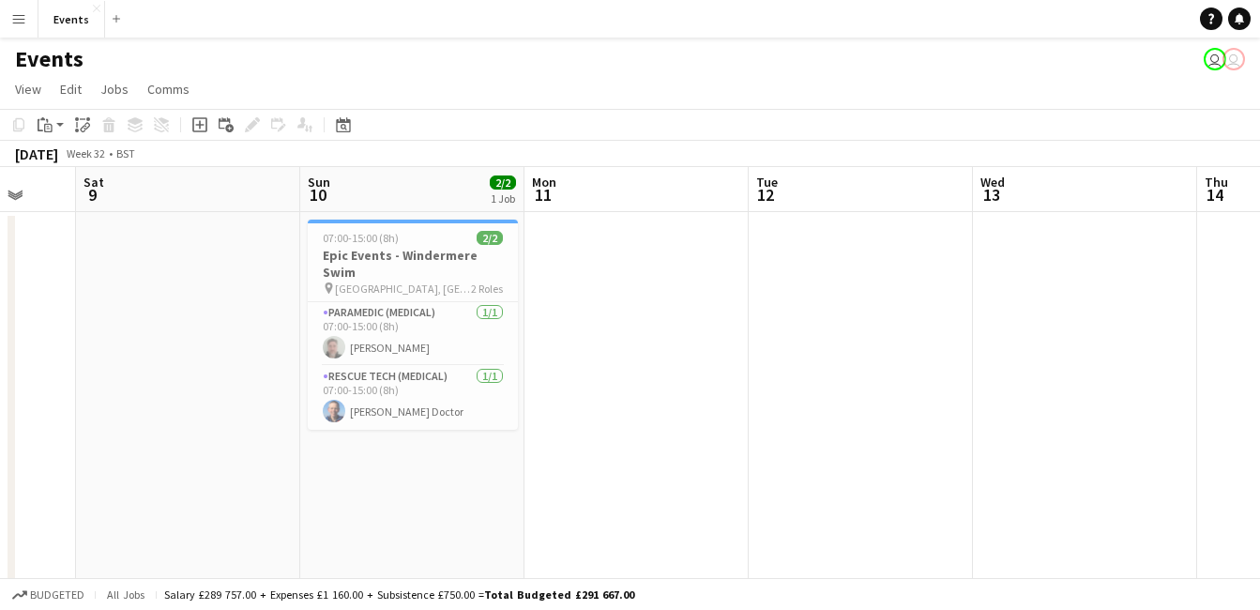
drag, startPoint x: 446, startPoint y: 433, endPoint x: -4, endPoint y: 422, distance: 449.4
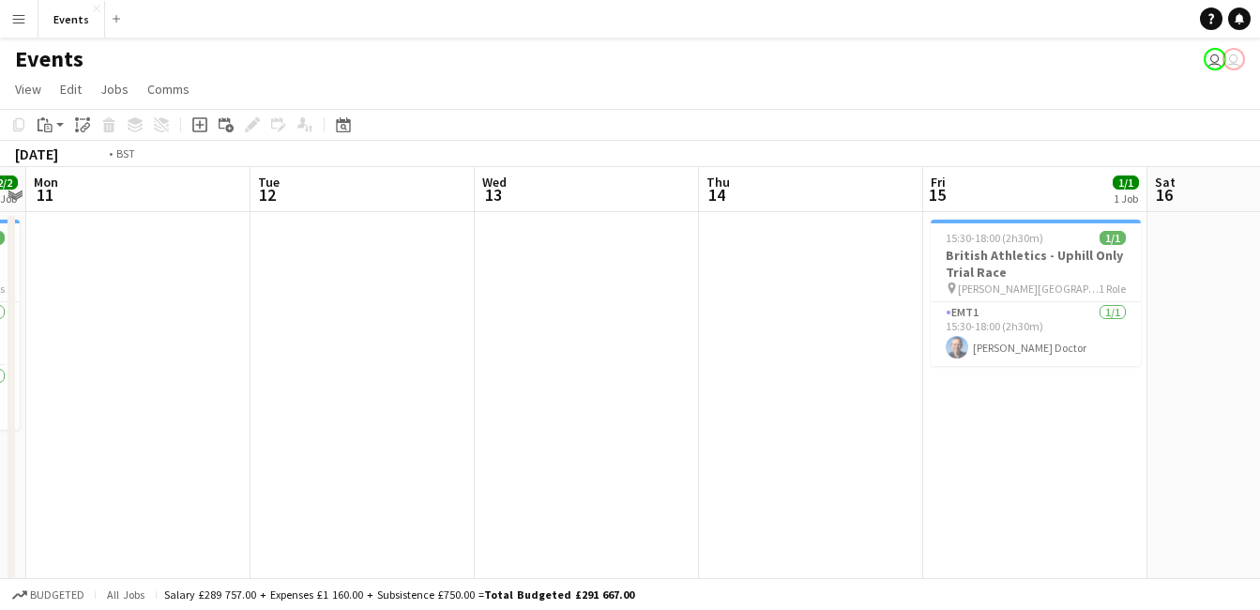
drag, startPoint x: 728, startPoint y: 386, endPoint x: -4, endPoint y: 491, distance: 739.1
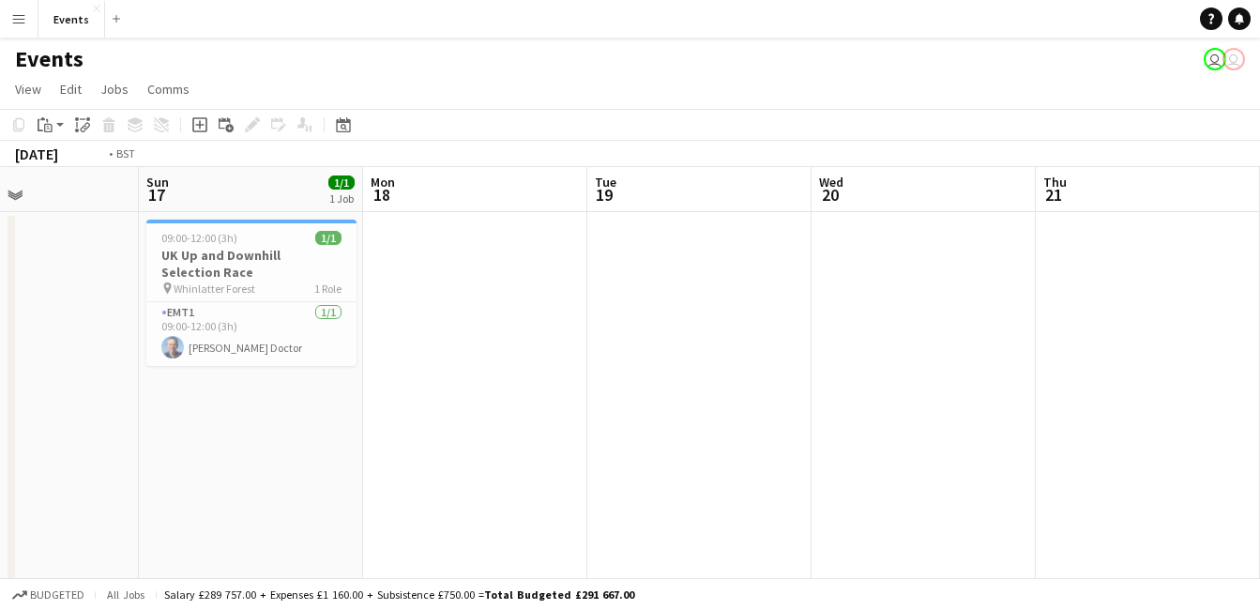
drag, startPoint x: 530, startPoint y: 545, endPoint x: 68, endPoint y: 558, distance: 462.6
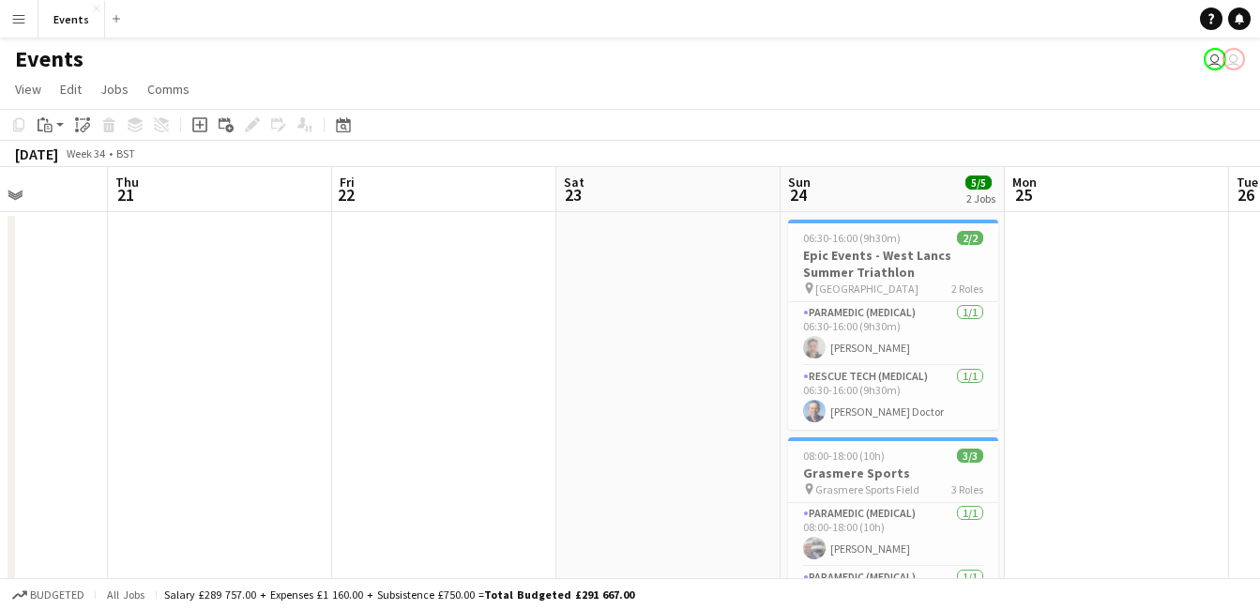
drag
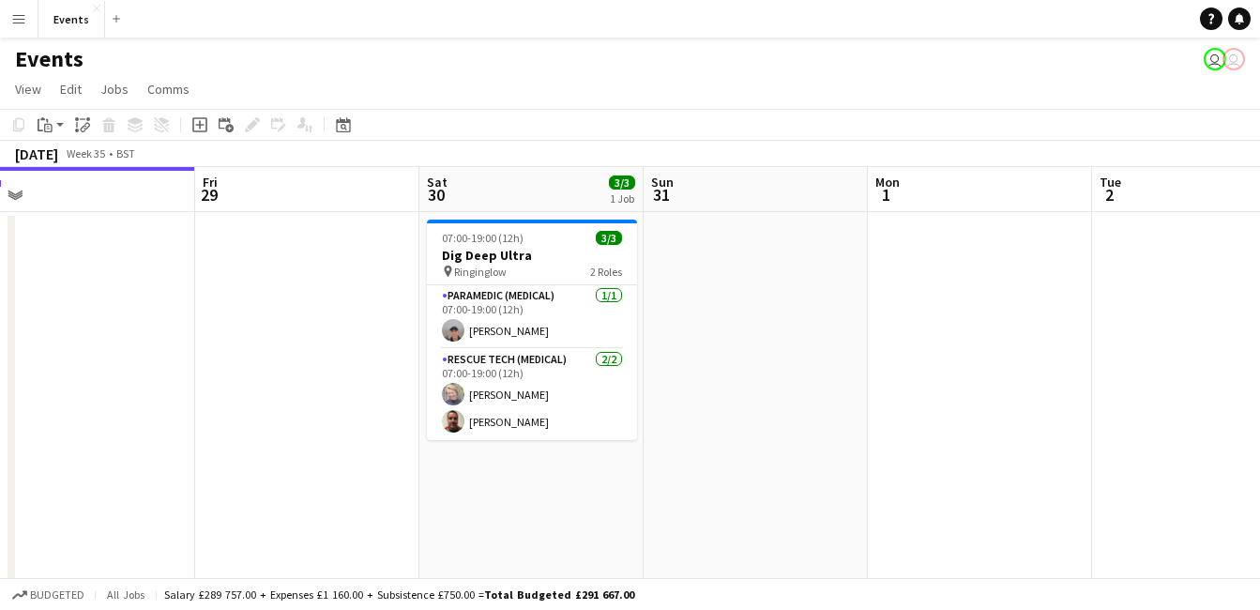
scroll to position [0, 771]
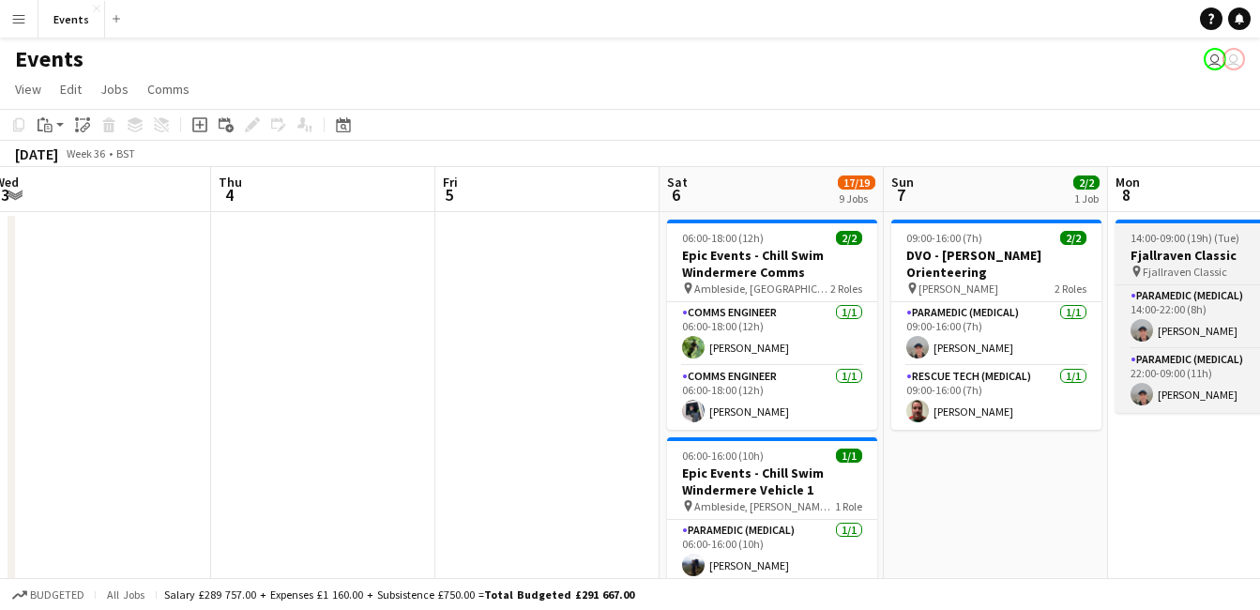
scroll to position [0, 687]
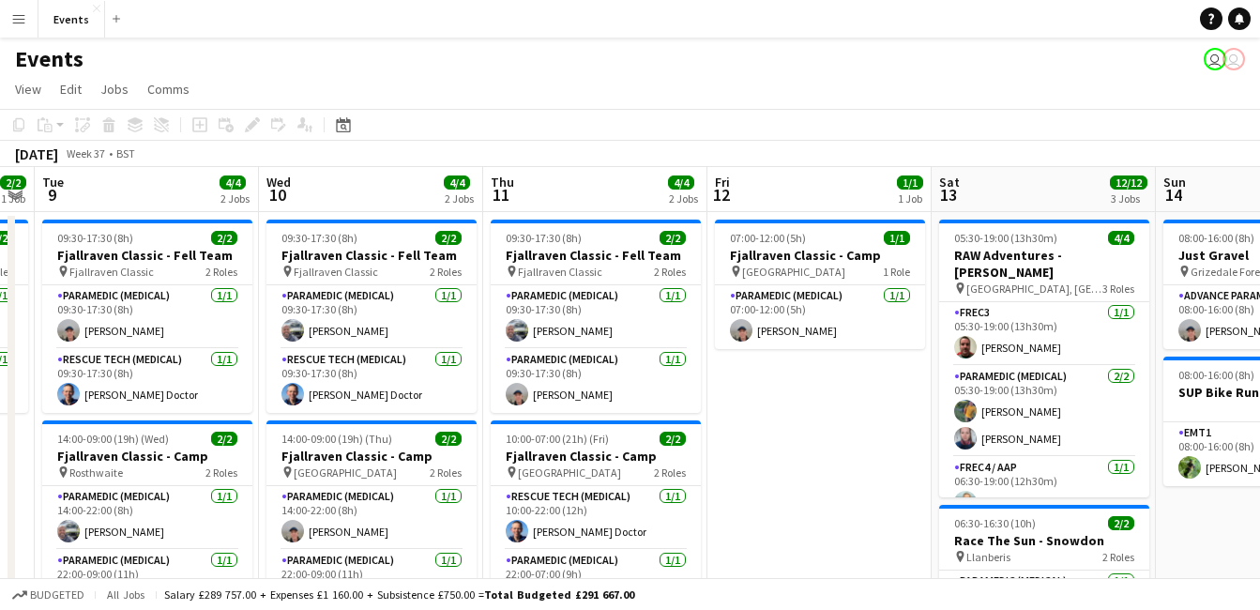
scroll to position [0, 637]
click at [1255, 123] on app-toolbar "Copy Paste Paste Ctrl+V Paste with crew Ctrl+Shift+V Paste linked Job [GEOGRAPH…" at bounding box center [630, 125] width 1260 height 32
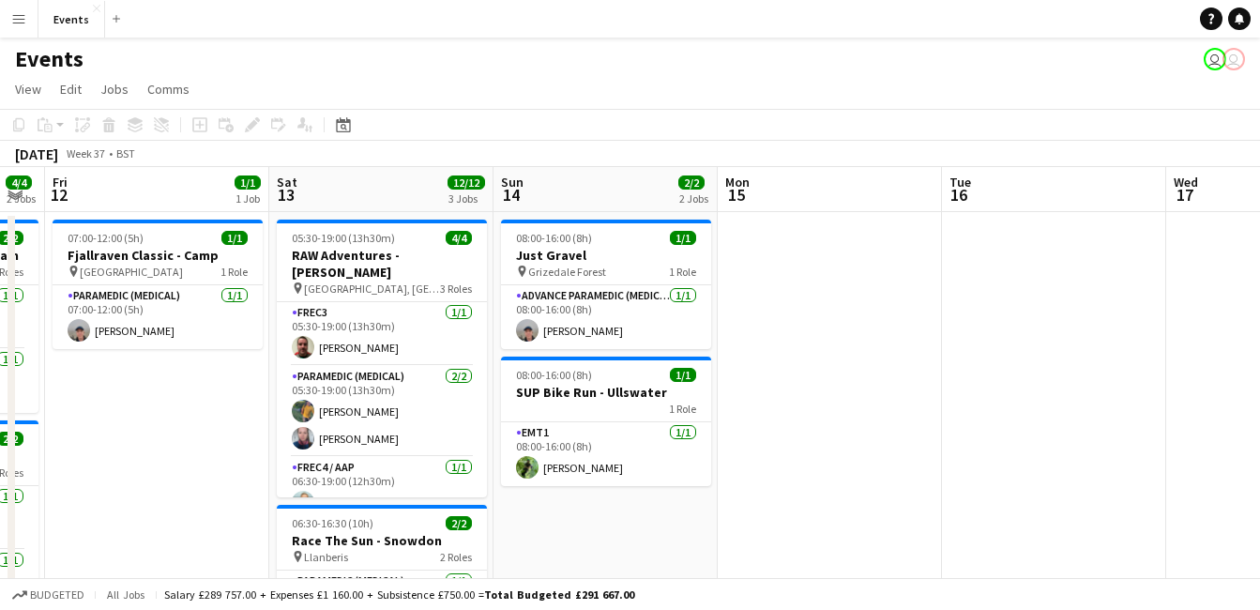
scroll to position [0, 546]
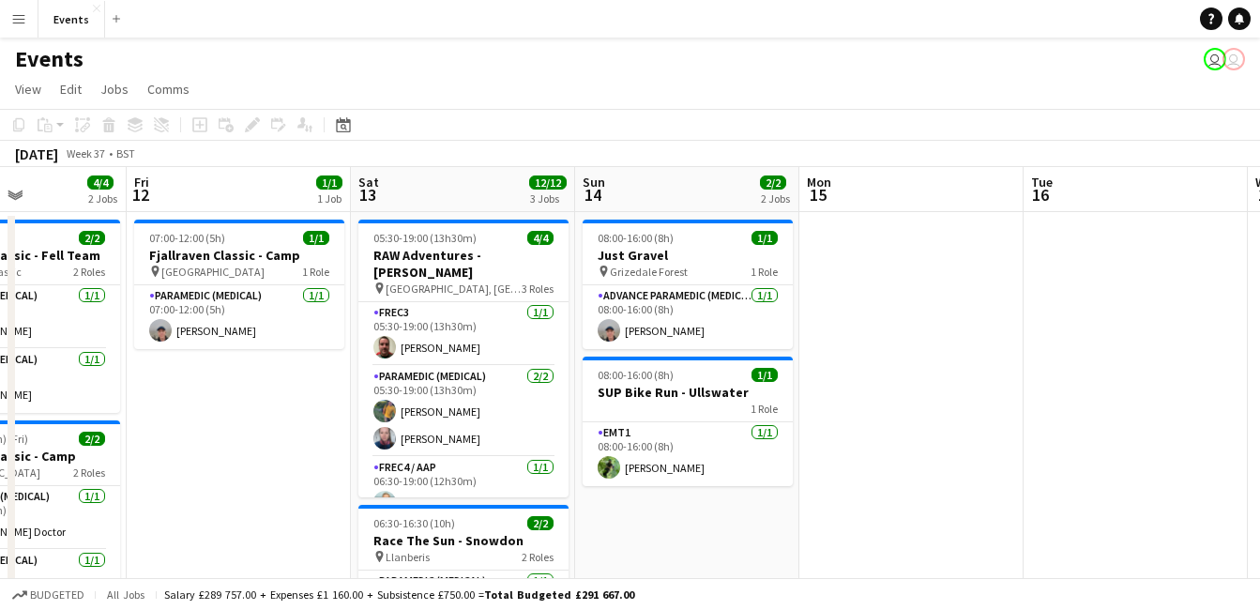
drag, startPoint x: 1156, startPoint y: 464, endPoint x: 789, endPoint y: 423, distance: 369.0
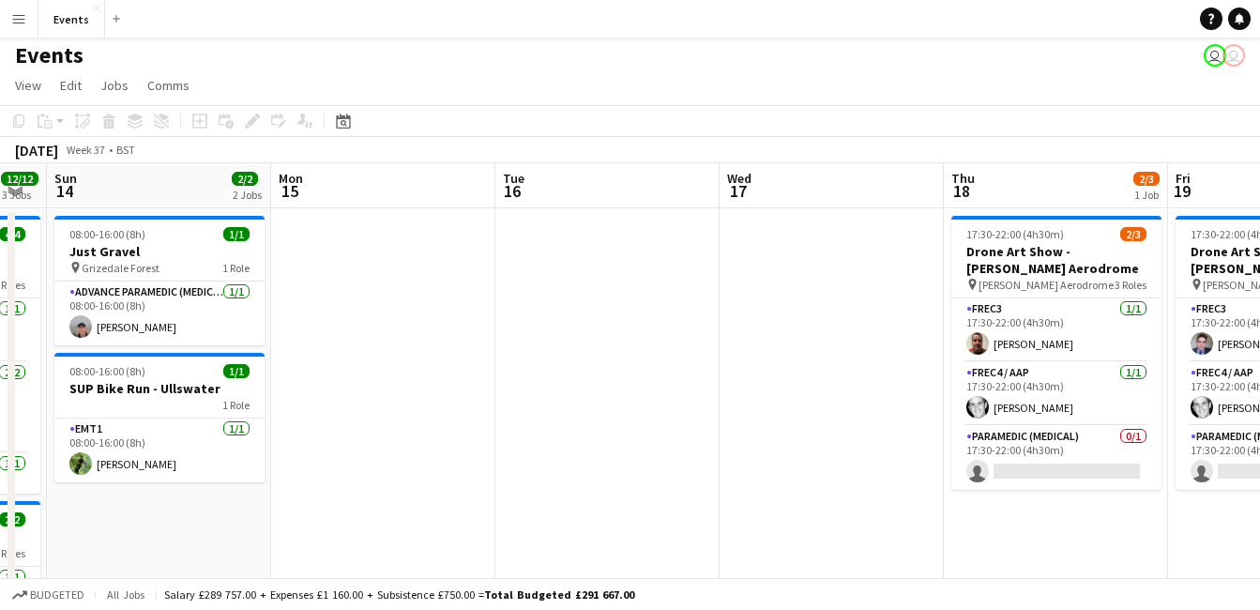
drag, startPoint x: 1058, startPoint y: 431, endPoint x: 531, endPoint y: 454, distance: 527.6
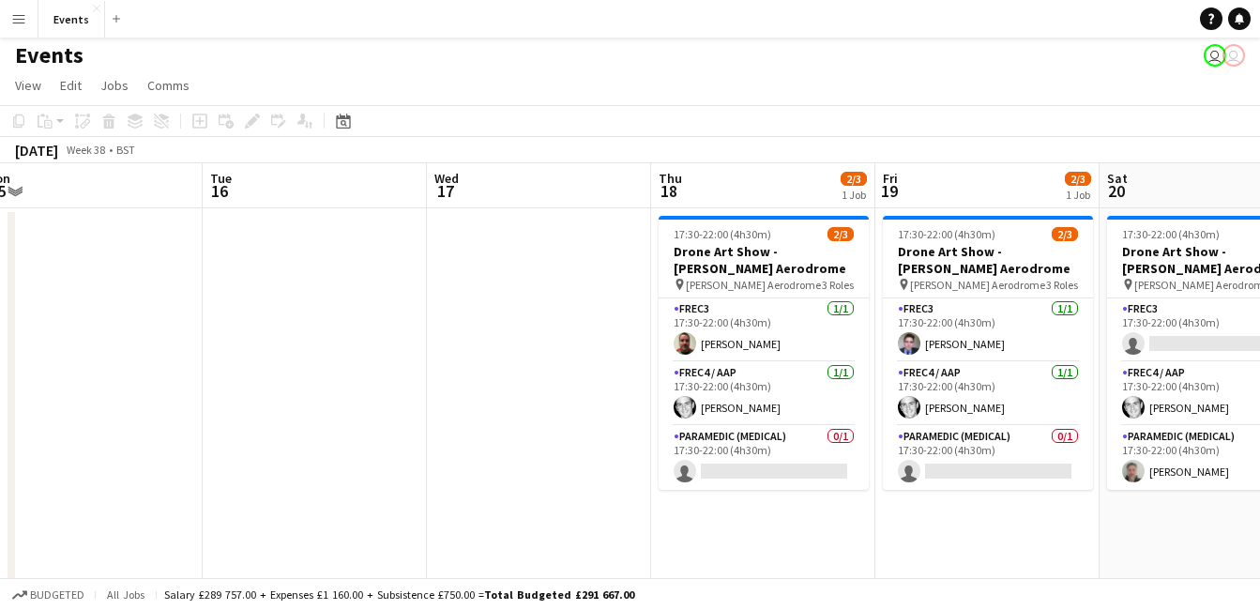
scroll to position [0, 691]
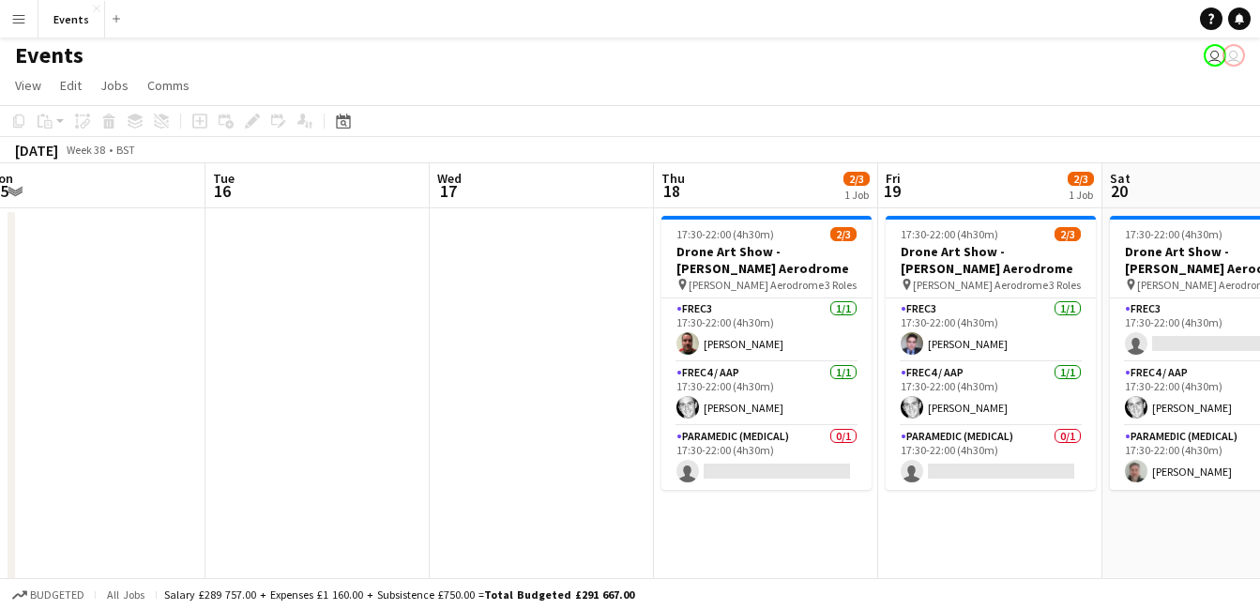
drag, startPoint x: 830, startPoint y: 508, endPoint x: 539, endPoint y: 525, distance: 291.2
click at [344, 122] on icon at bounding box center [343, 123] width 7 height 7
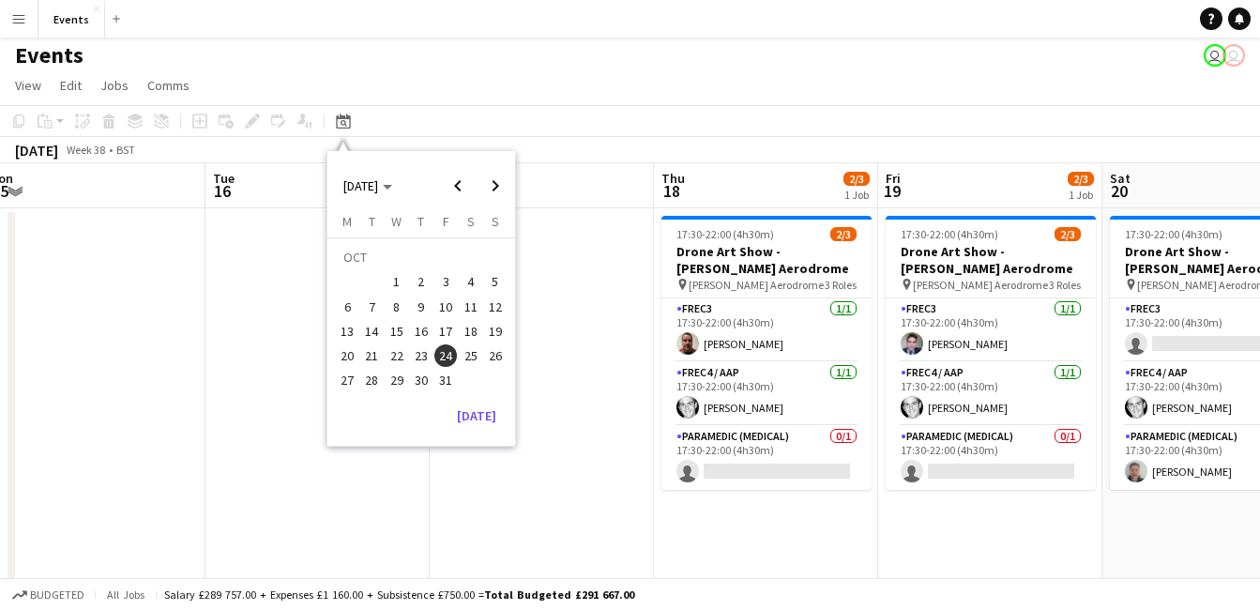
click at [498, 360] on span "26" at bounding box center [495, 355] width 23 height 23
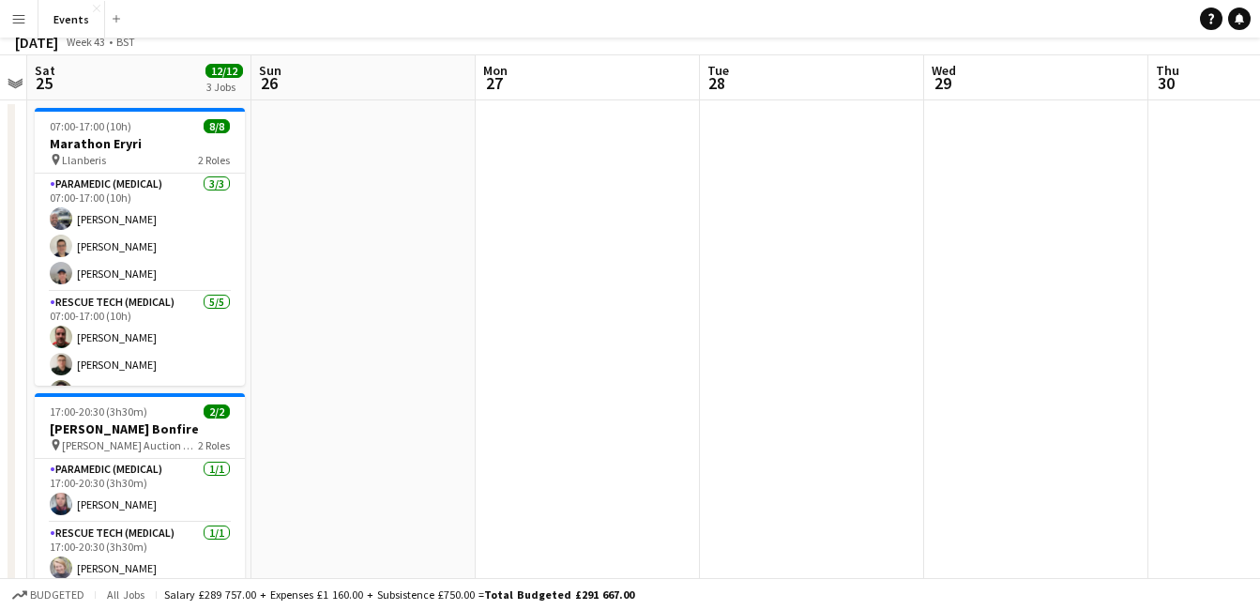
scroll to position [0, 0]
